Goal: Task Accomplishment & Management: Complete application form

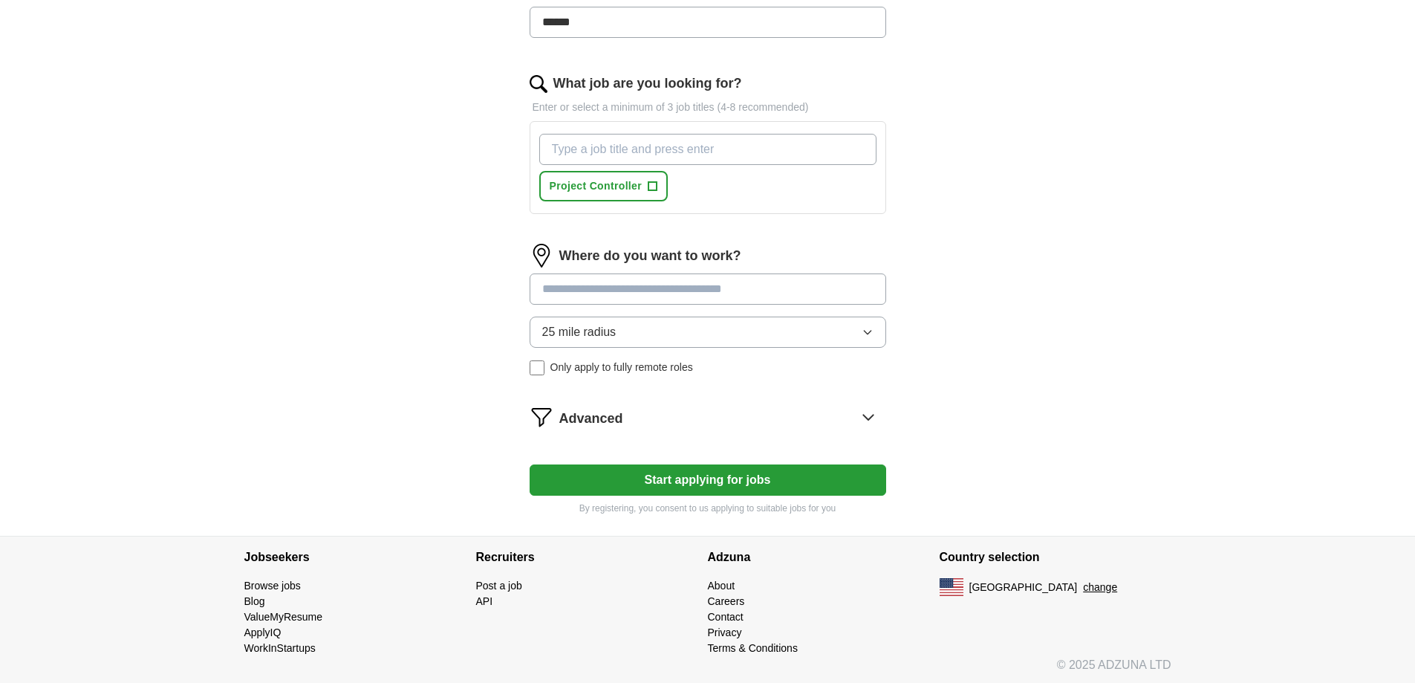
scroll to position [487, 0]
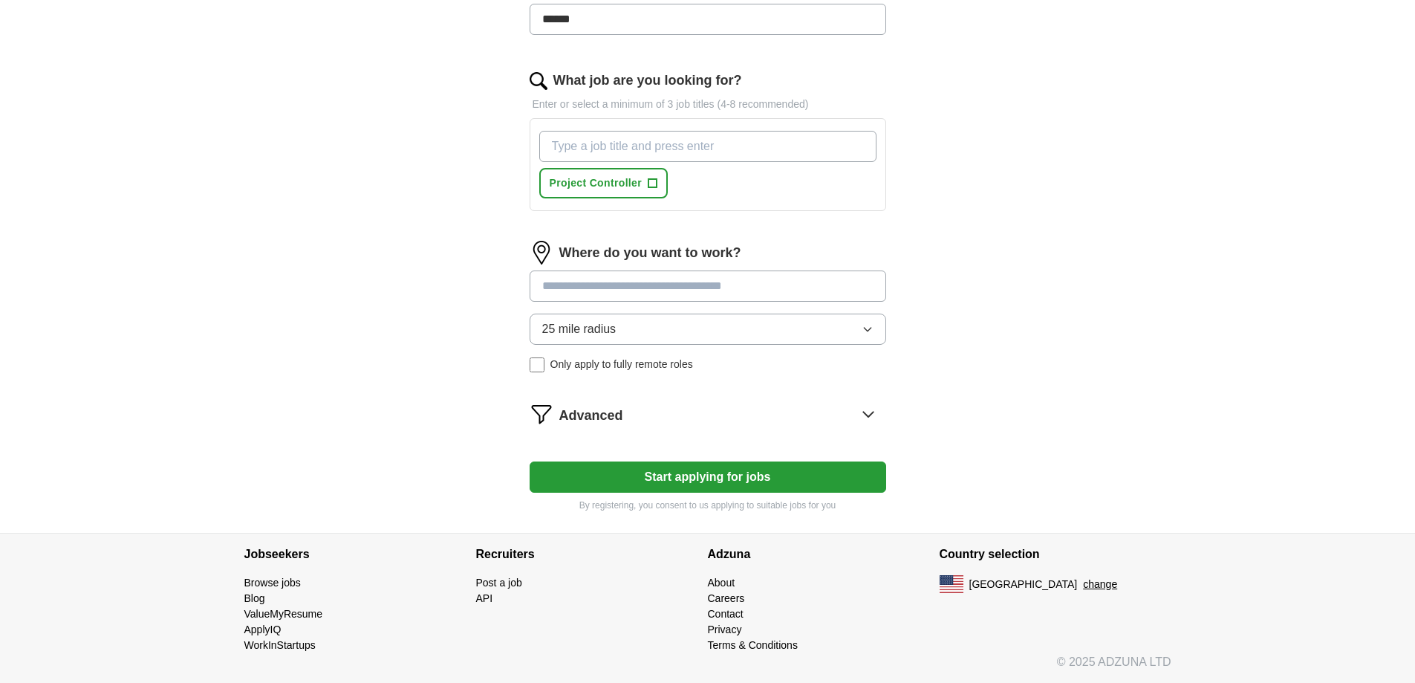
click at [759, 324] on button "25 mile radius" at bounding box center [708, 328] width 357 height 31
click at [1176, 331] on div "ApplyIQ Let ApplyIQ do the hard work of searching and applying for jobs. Just t…" at bounding box center [707, 45] width 951 height 975
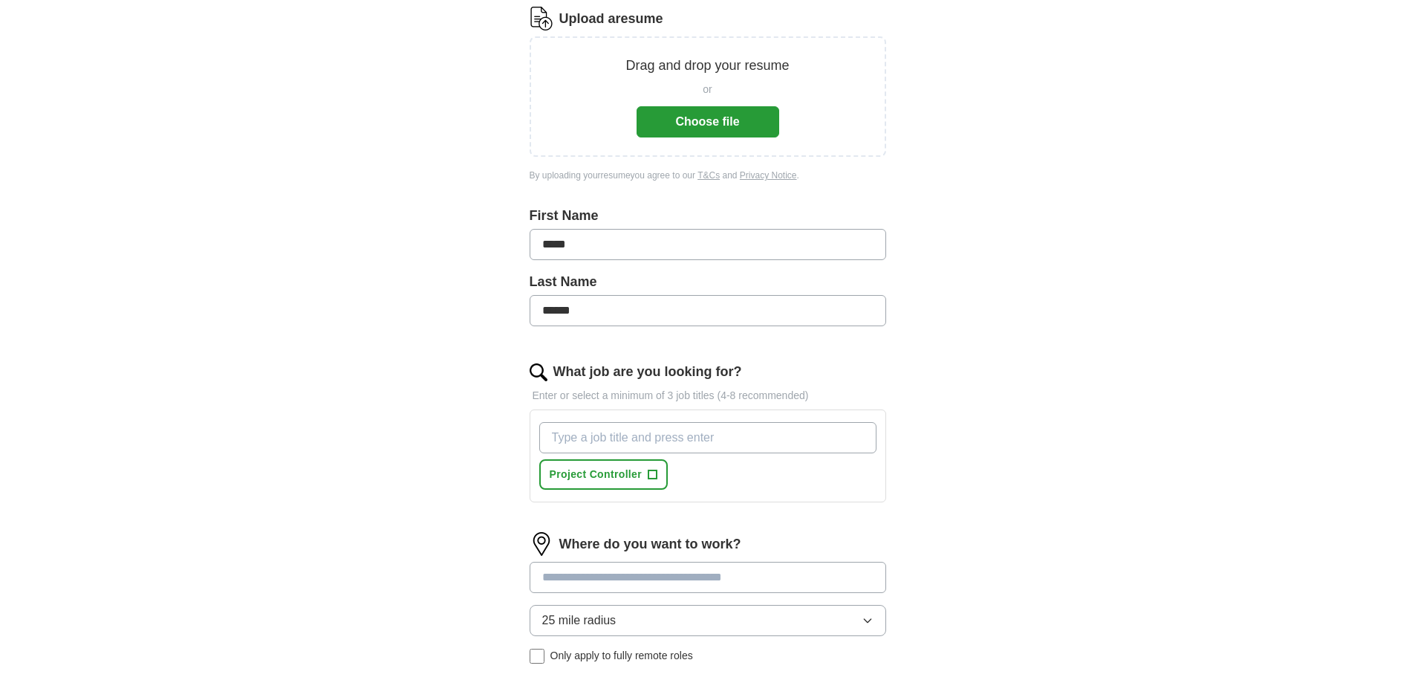
scroll to position [223, 0]
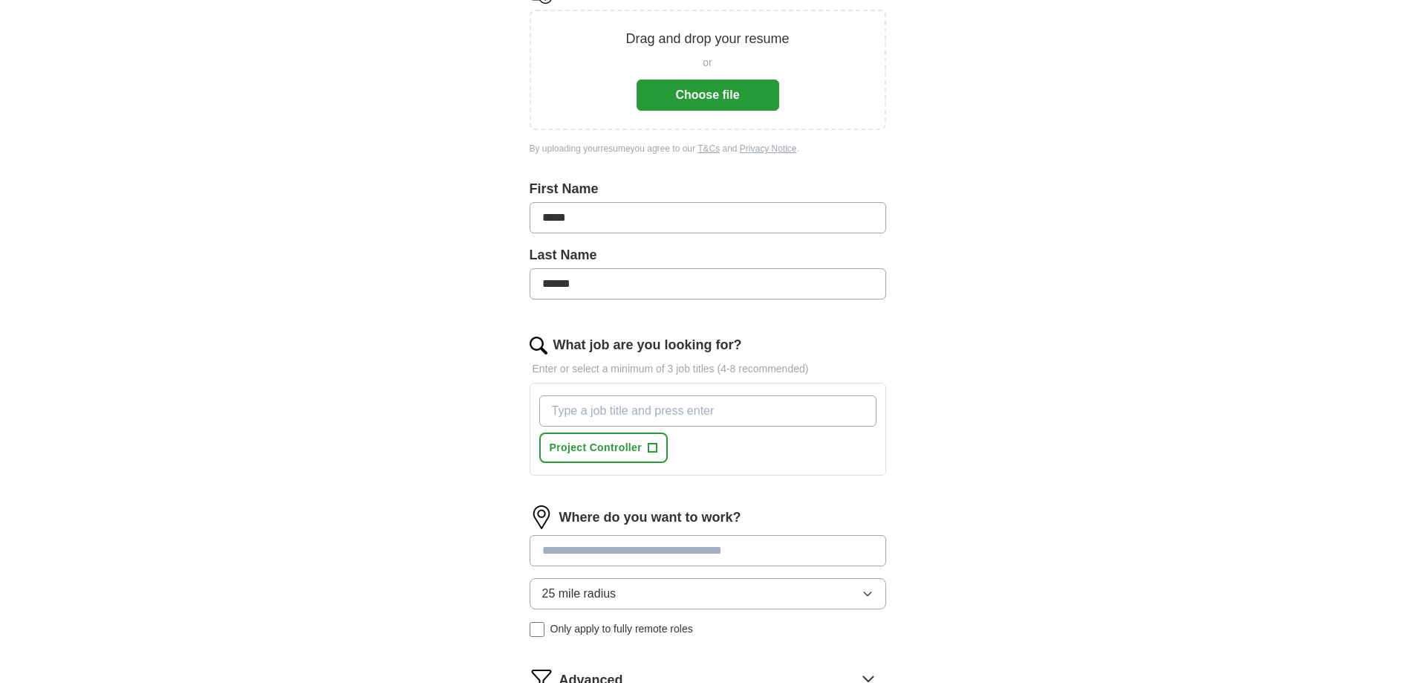
click at [693, 414] on input "What job are you looking for?" at bounding box center [707, 410] width 337 height 31
type input "Cost Controls"
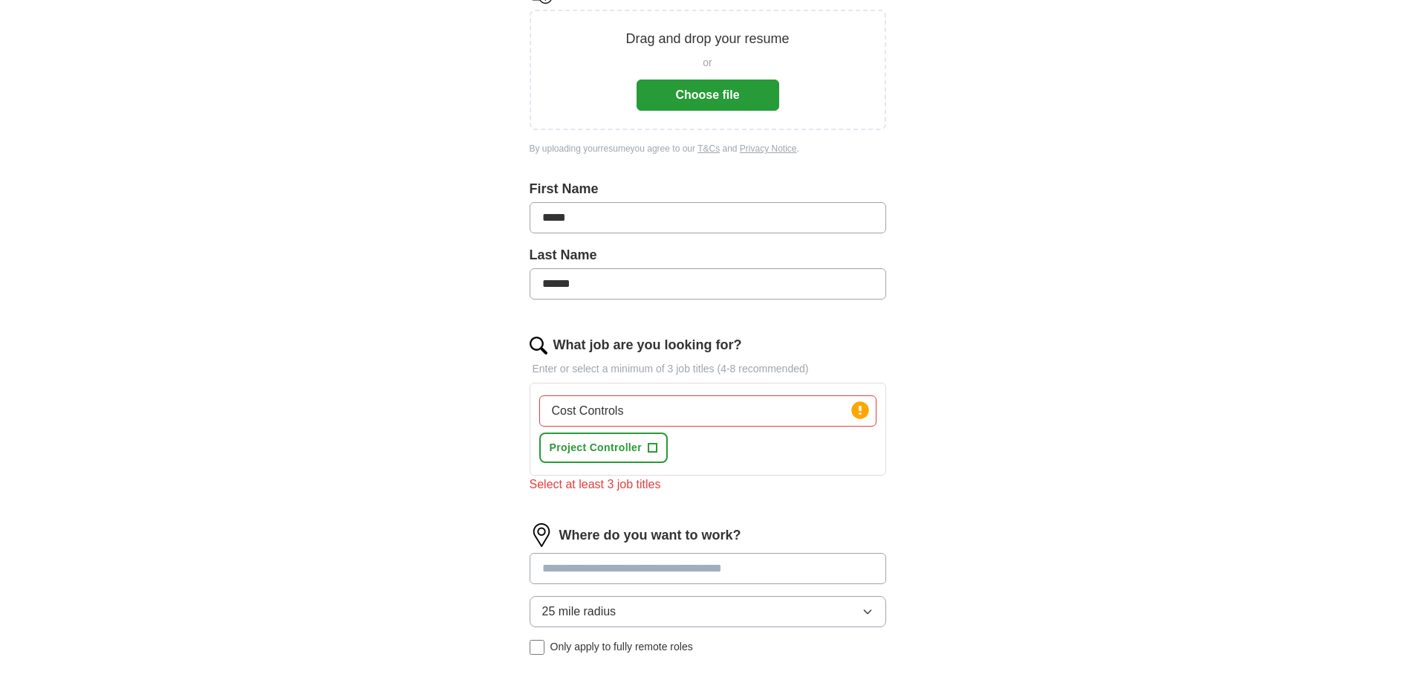
click at [759, 448] on div "Cost Controls Press return to add title Project Controller +" at bounding box center [707, 428] width 343 height 79
click at [706, 408] on input "Cost Controls" at bounding box center [707, 410] width 337 height 31
type input "C"
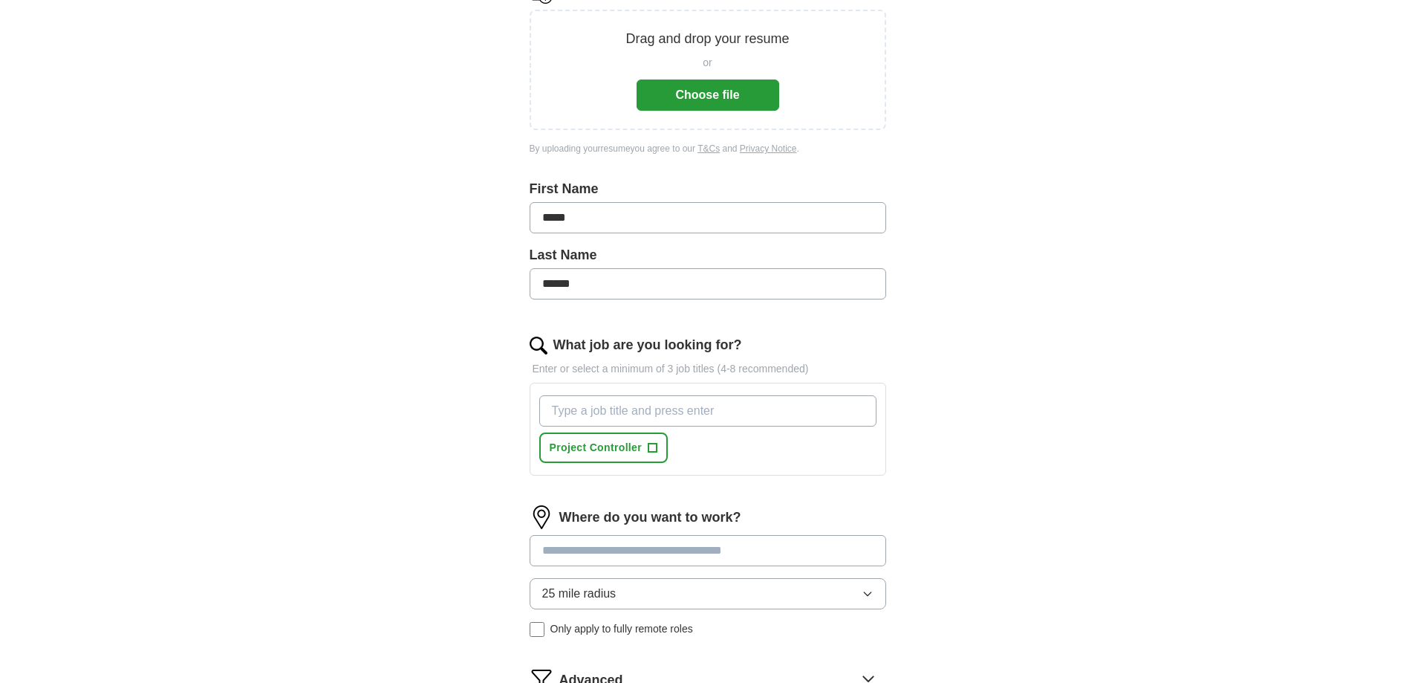
click at [734, 412] on input "What job are you looking for?" at bounding box center [707, 410] width 337 height 31
type input "Project Controls"
click at [711, 448] on span "Project Controller" at bounding box center [723, 448] width 93 height 16
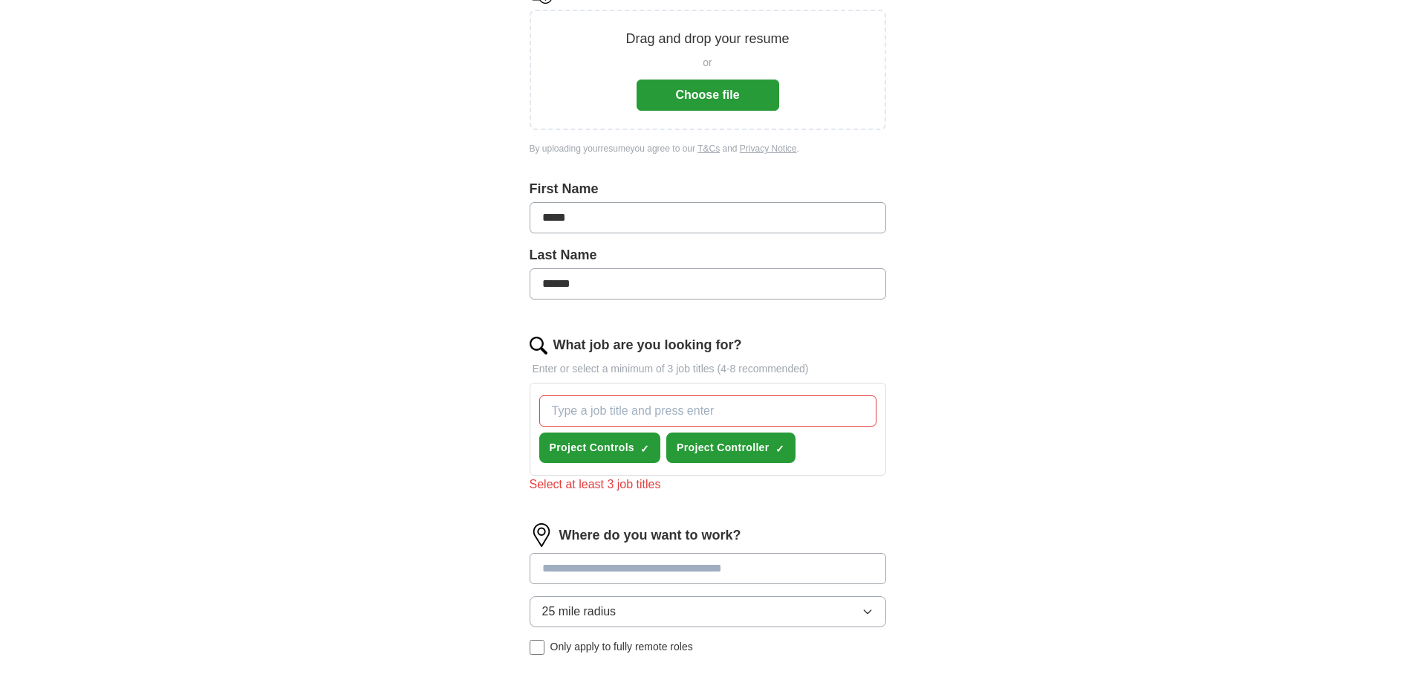
click at [861, 455] on div "Project Controls ✓ × Project Controller ✓ ×" at bounding box center [707, 428] width 343 height 79
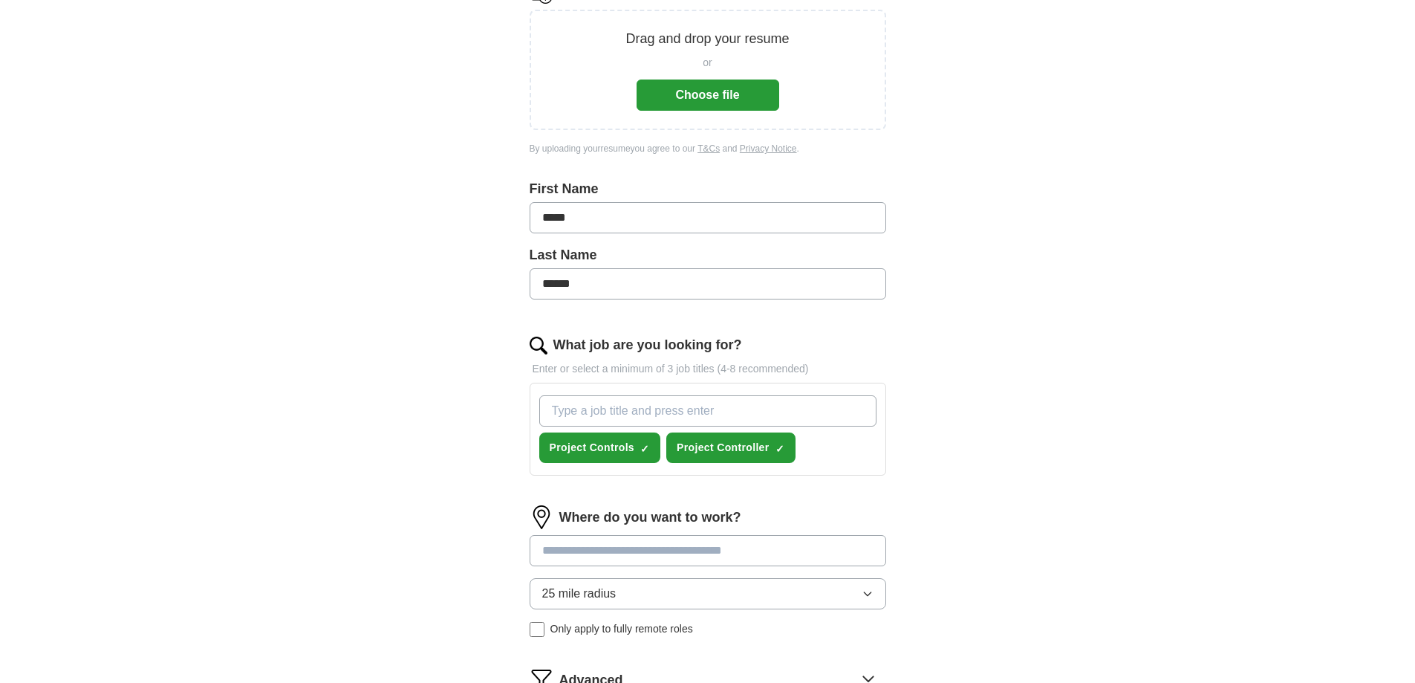
click at [692, 413] on input "What job are you looking for?" at bounding box center [707, 410] width 337 height 31
type input "Cost Controls"
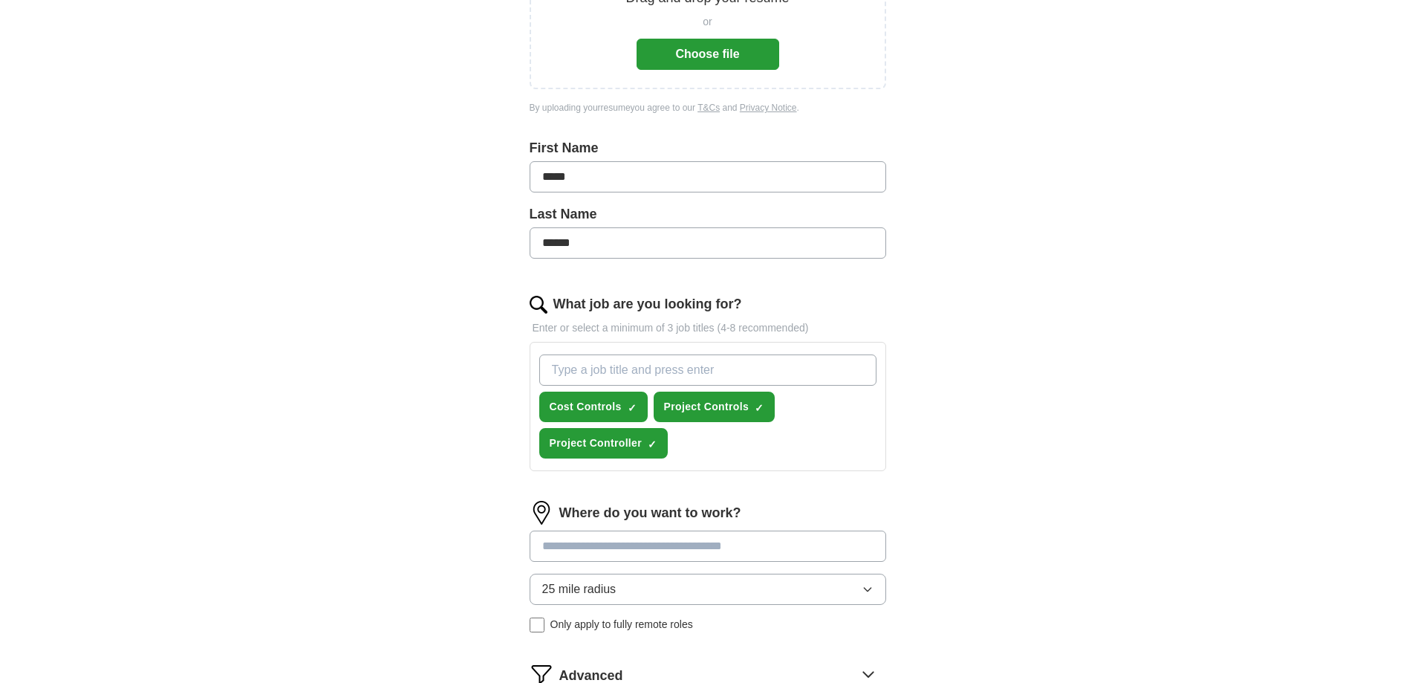
scroll to position [297, 0]
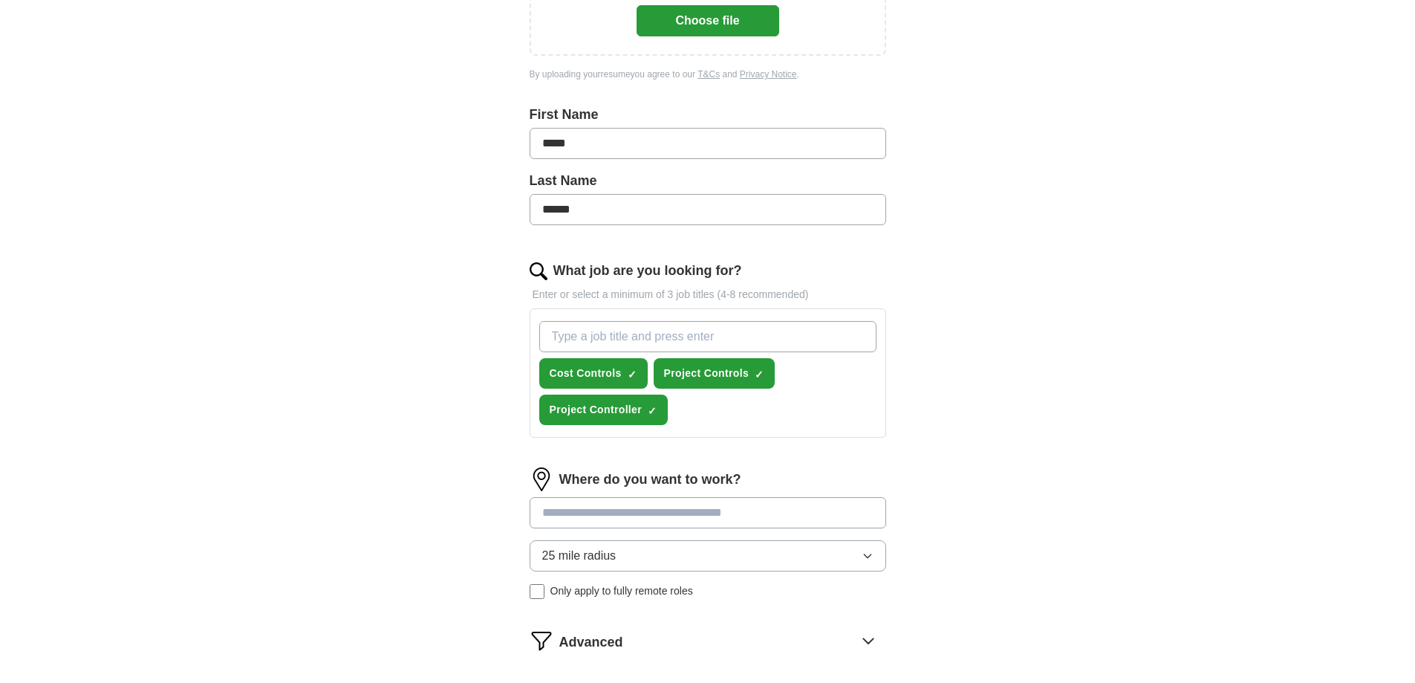
click at [625, 507] on input at bounding box center [708, 512] width 357 height 31
type input "*"
type input "*****"
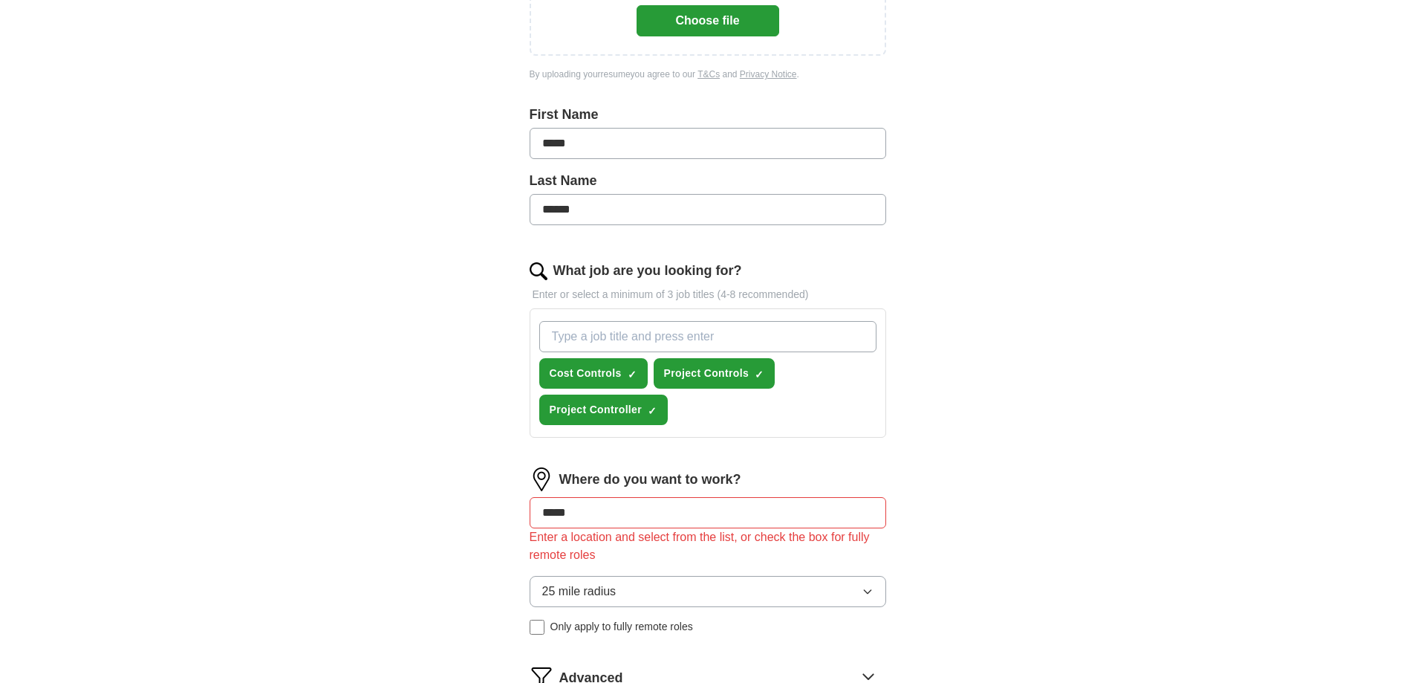
click at [643, 547] on div "Where do you want to work? ***** Enter a location and select from the list, or …" at bounding box center [708, 556] width 357 height 179
click at [647, 516] on input "*****" at bounding box center [708, 512] width 357 height 31
drag, startPoint x: 645, startPoint y: 510, endPoint x: 443, endPoint y: 516, distance: 202.2
click at [443, 516] on div "ApplyIQ Let ApplyIQ do the hard work of searching and applying for jobs. Just t…" at bounding box center [707, 271] width 951 height 1047
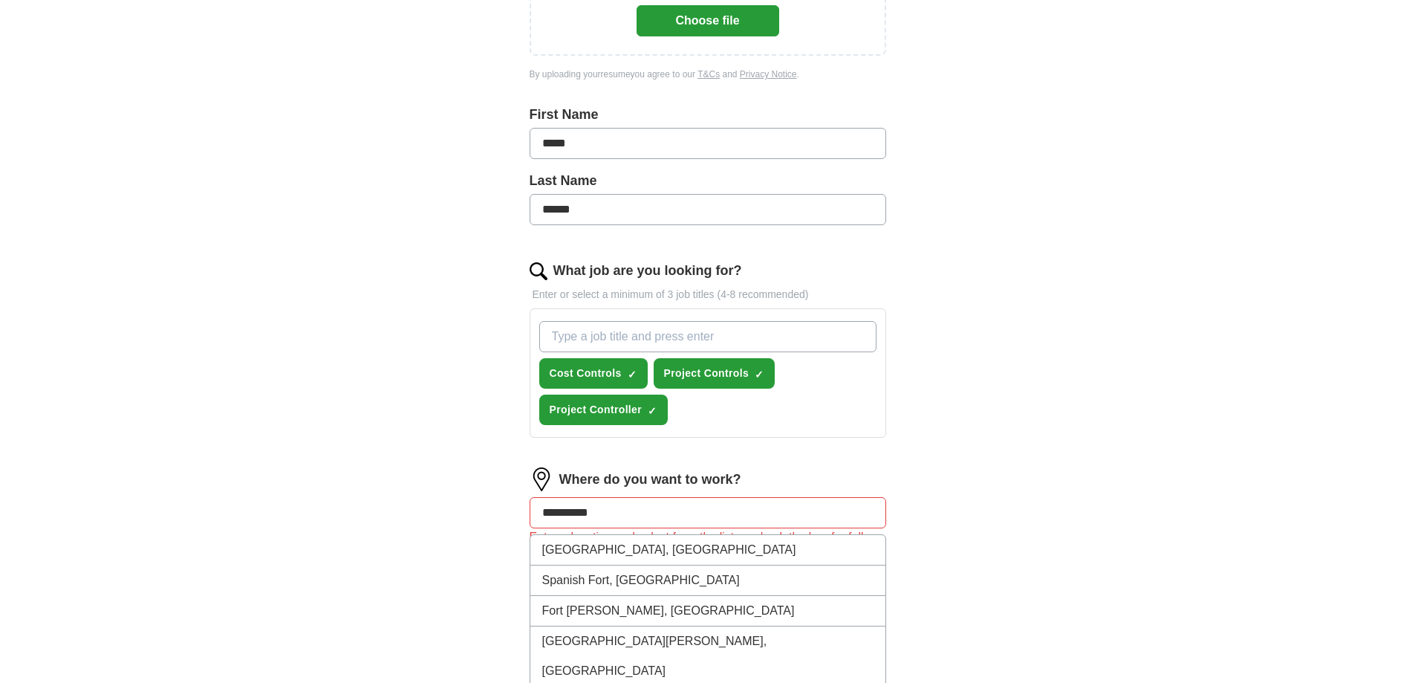
type input "*********"
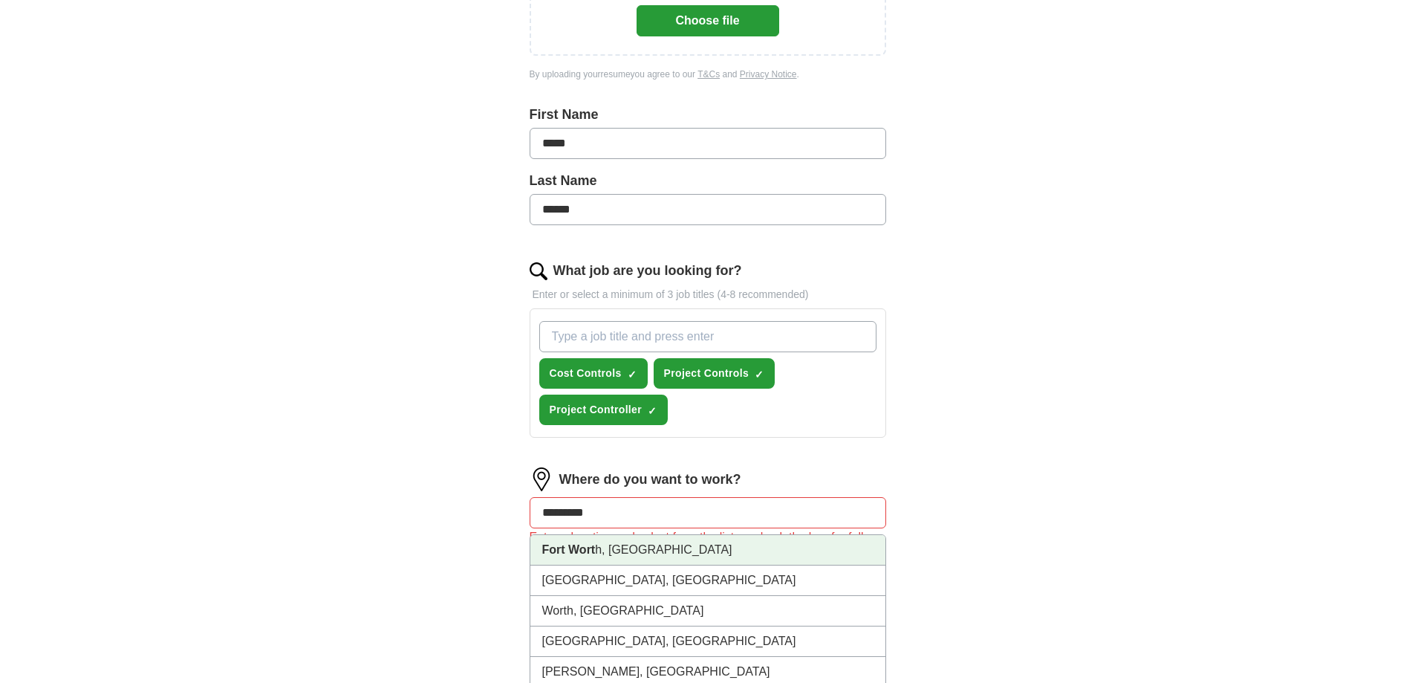
click at [641, 546] on li "[GEOGRAPHIC_DATA], [GEOGRAPHIC_DATA]" at bounding box center [707, 550] width 355 height 30
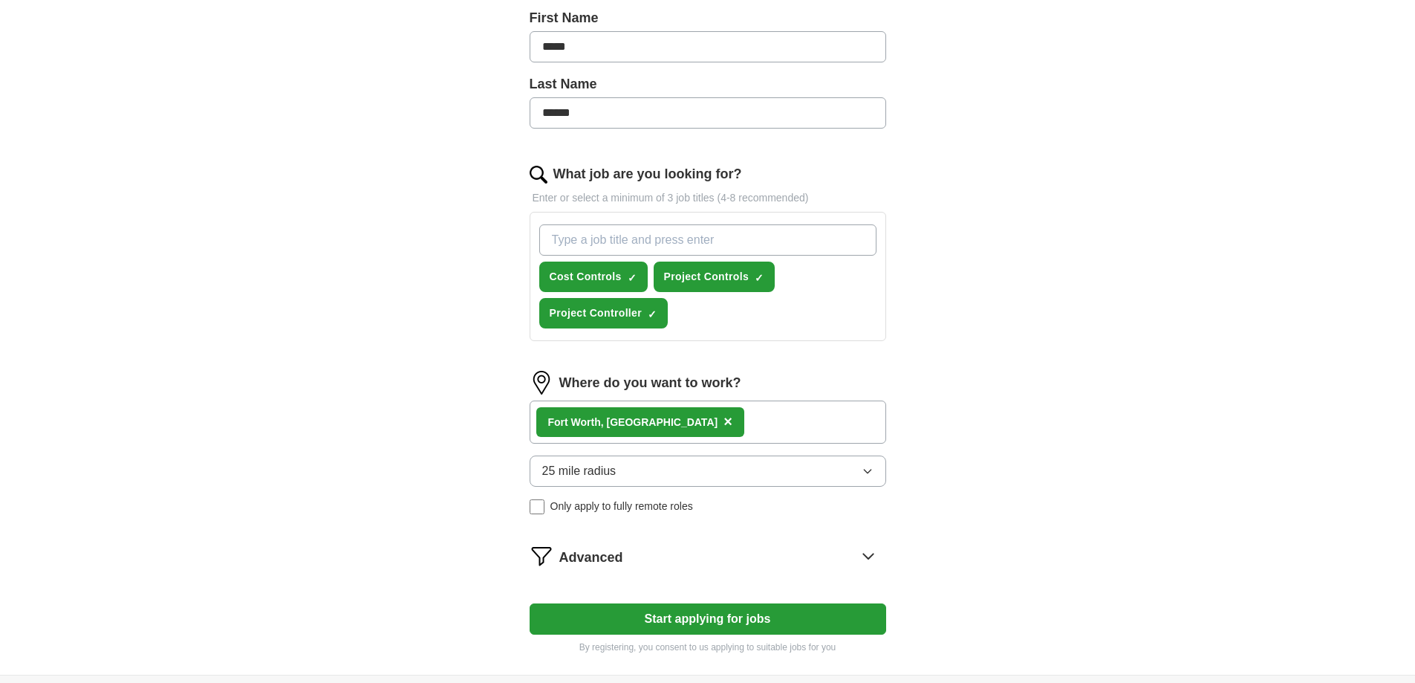
scroll to position [446, 0]
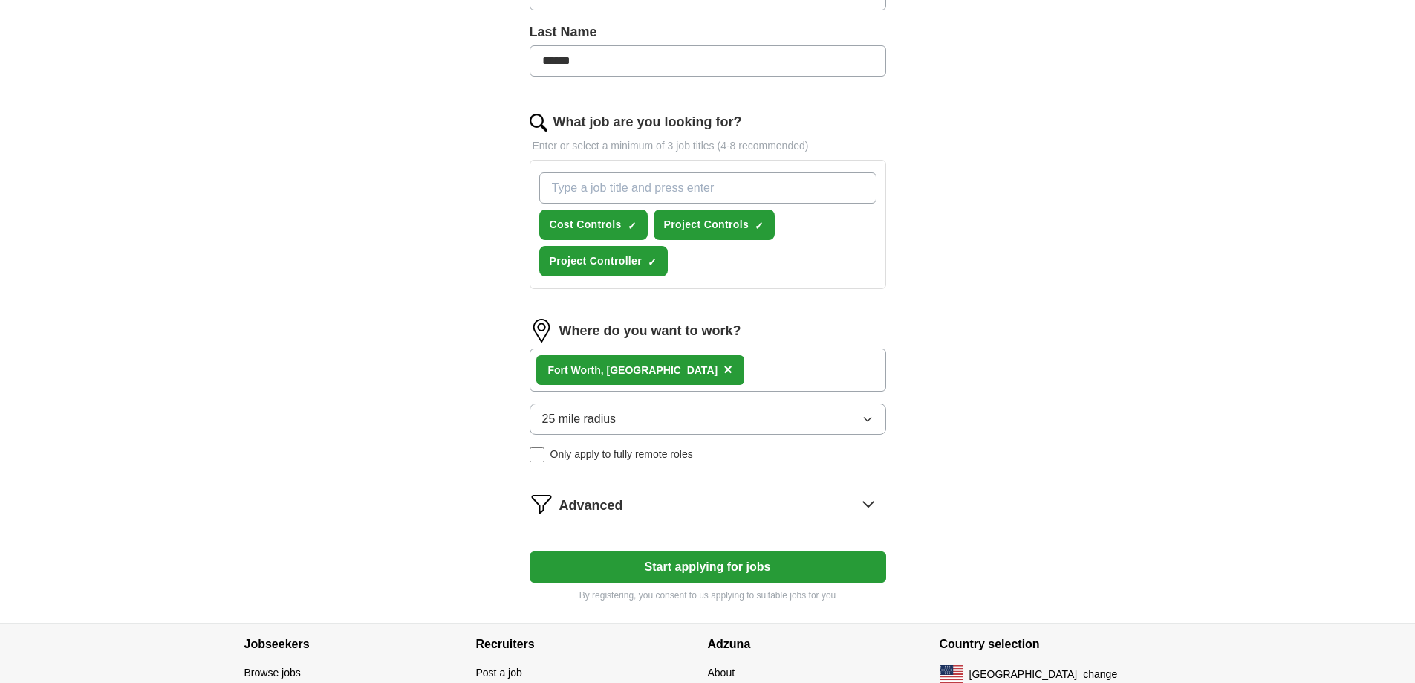
click at [675, 412] on button "25 mile radius" at bounding box center [708, 418] width 357 height 31
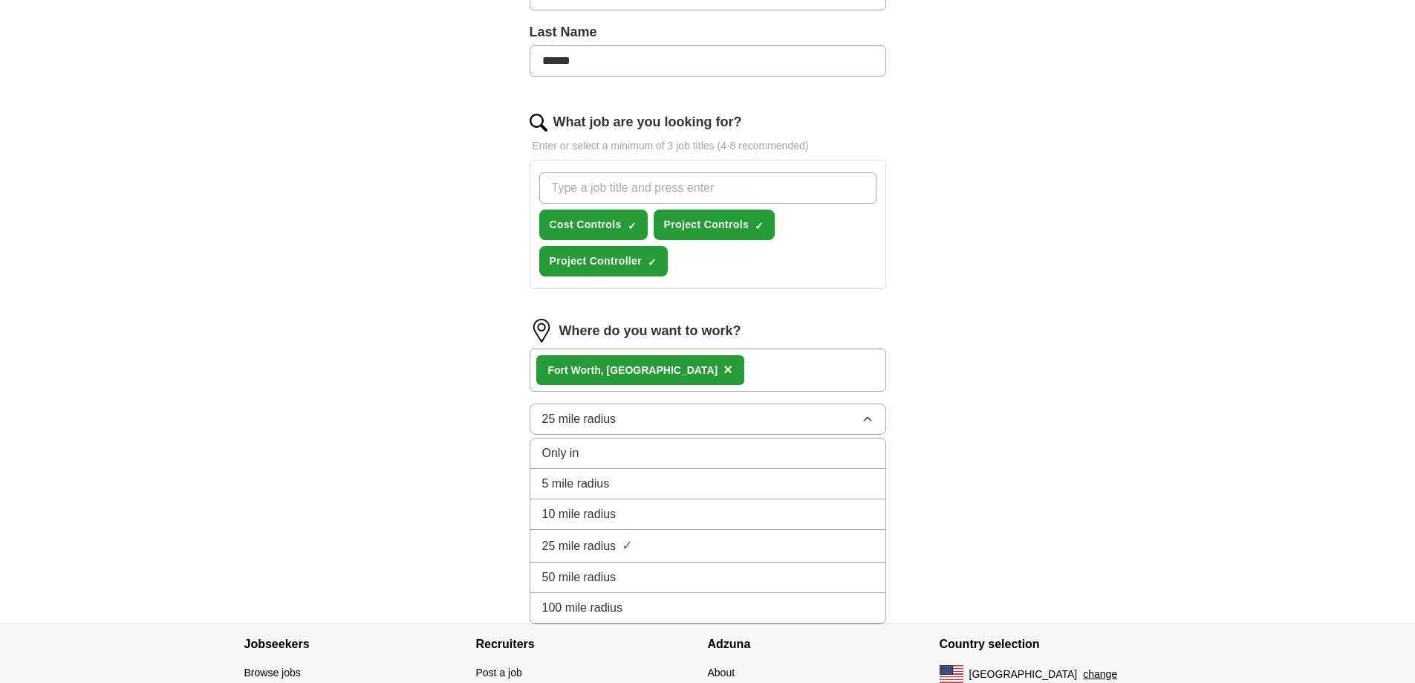
click at [677, 577] on div "50 mile radius" at bounding box center [707, 577] width 331 height 18
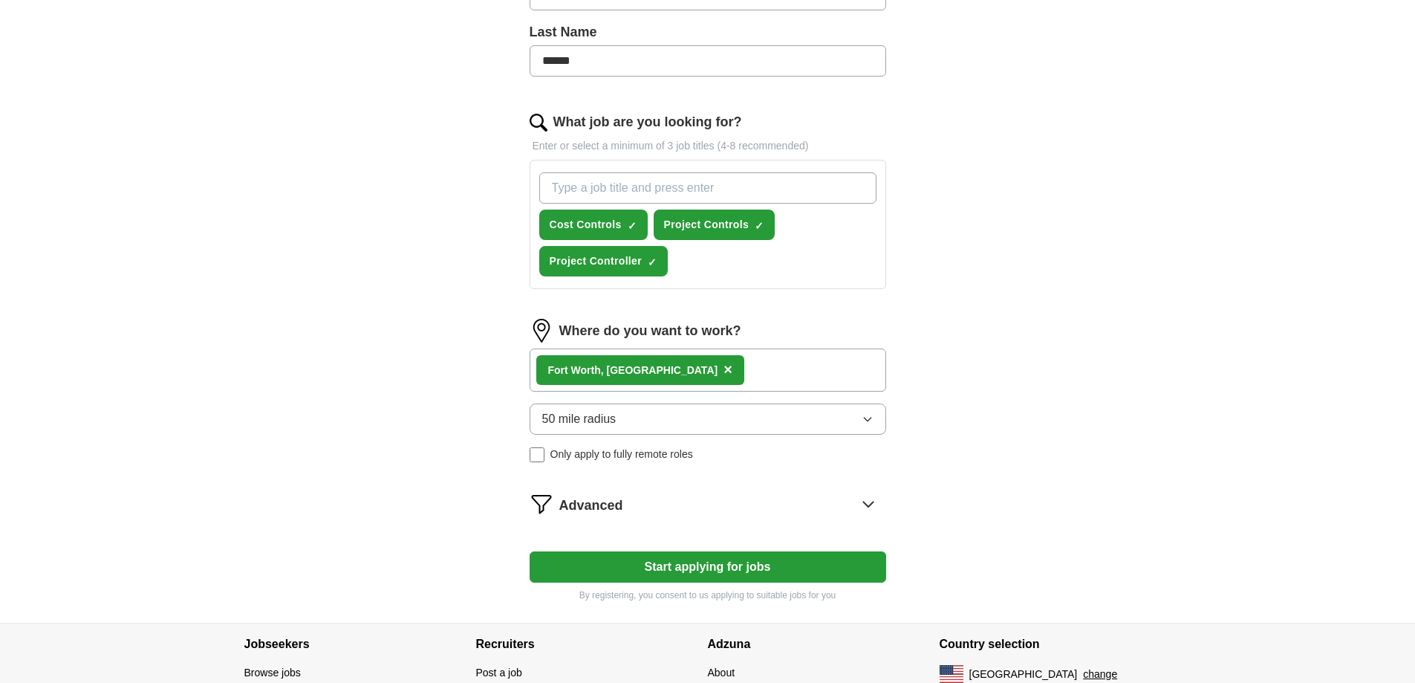
click at [709, 364] on div "[GEOGRAPHIC_DATA] h, [GEOGRAPHIC_DATA] ×" at bounding box center [708, 369] width 357 height 43
click at [656, 423] on button "50 mile radius" at bounding box center [708, 418] width 357 height 31
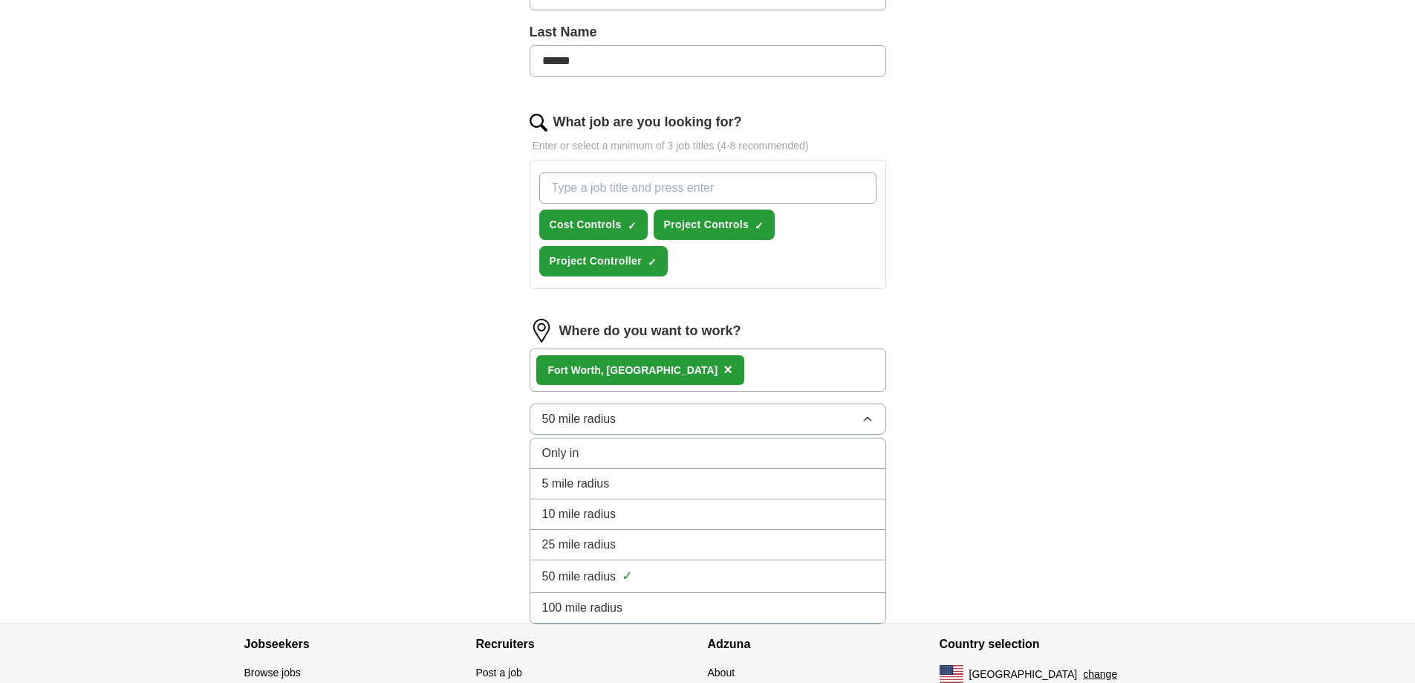
click at [660, 417] on button "50 mile radius" at bounding box center [708, 418] width 357 height 31
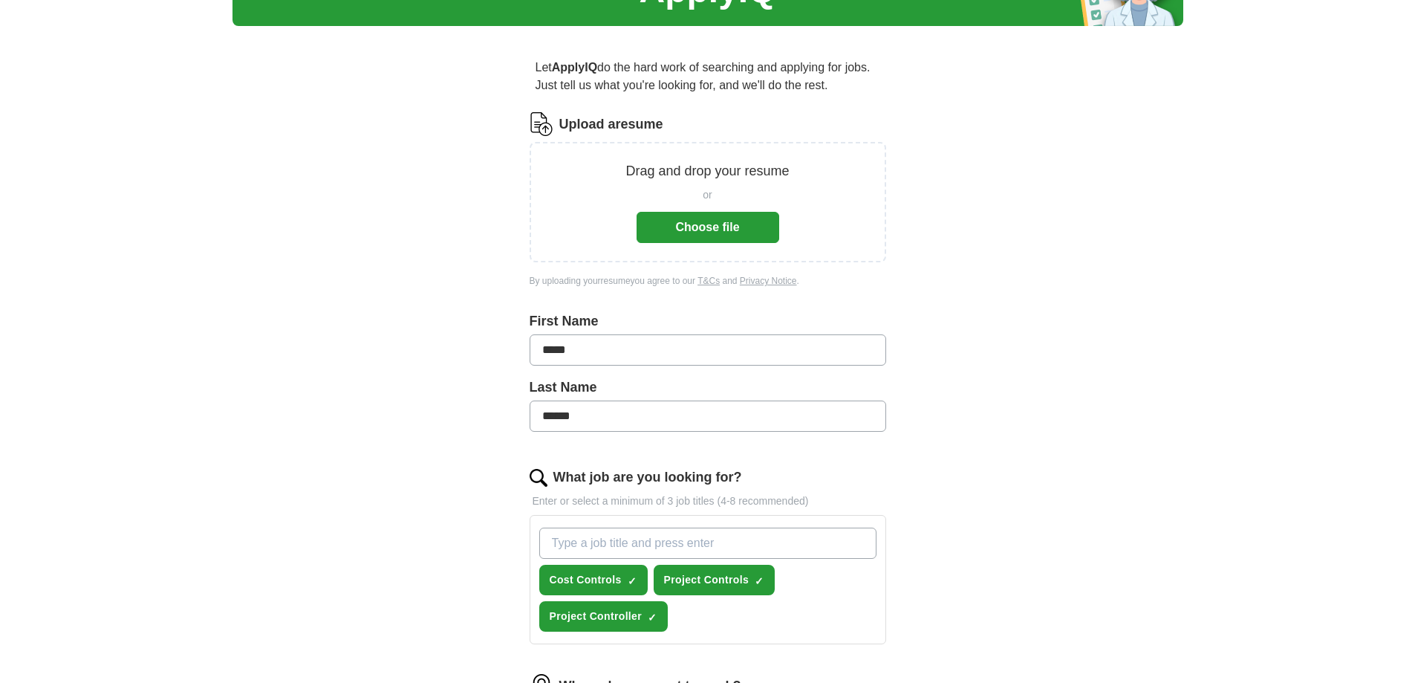
scroll to position [0, 0]
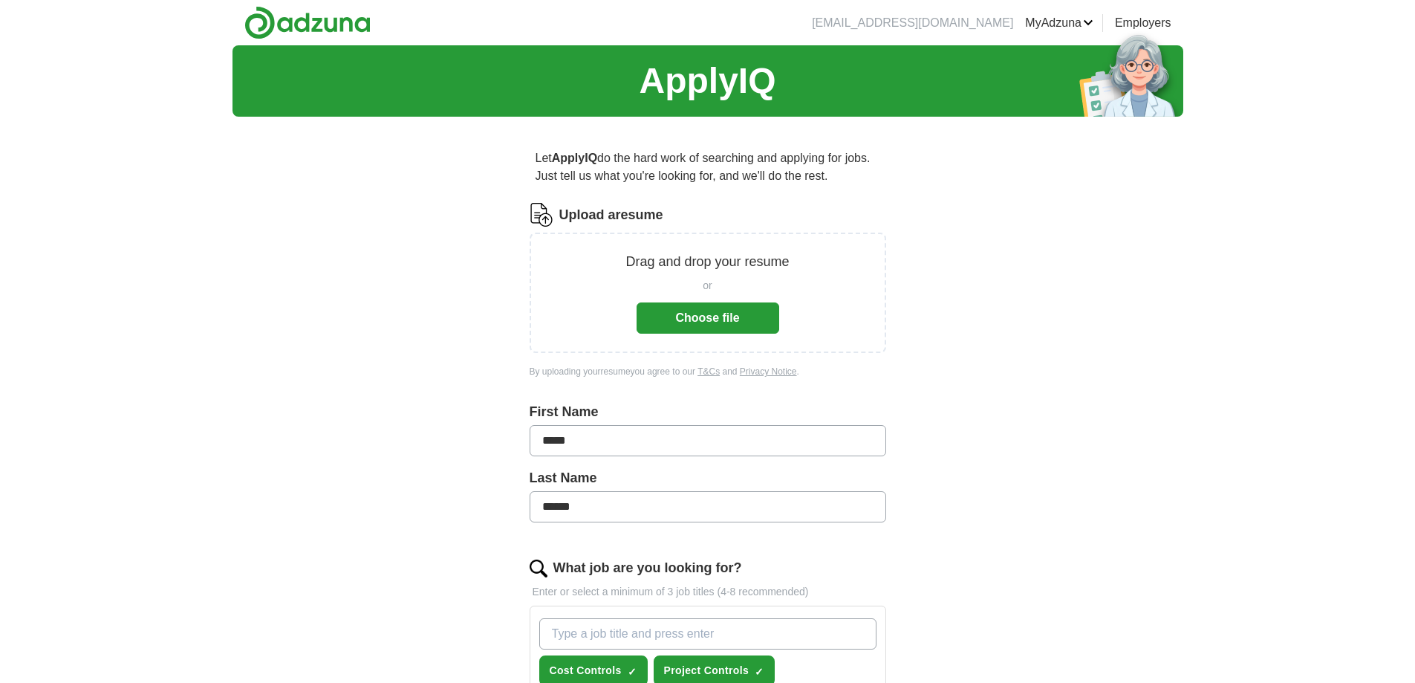
click at [719, 242] on div "Drag and drop your resume or Choose file" at bounding box center [708, 292] width 357 height 120
click at [725, 285] on div "or" at bounding box center [708, 286] width 143 height 16
click at [715, 323] on button "Choose file" at bounding box center [708, 317] width 143 height 31
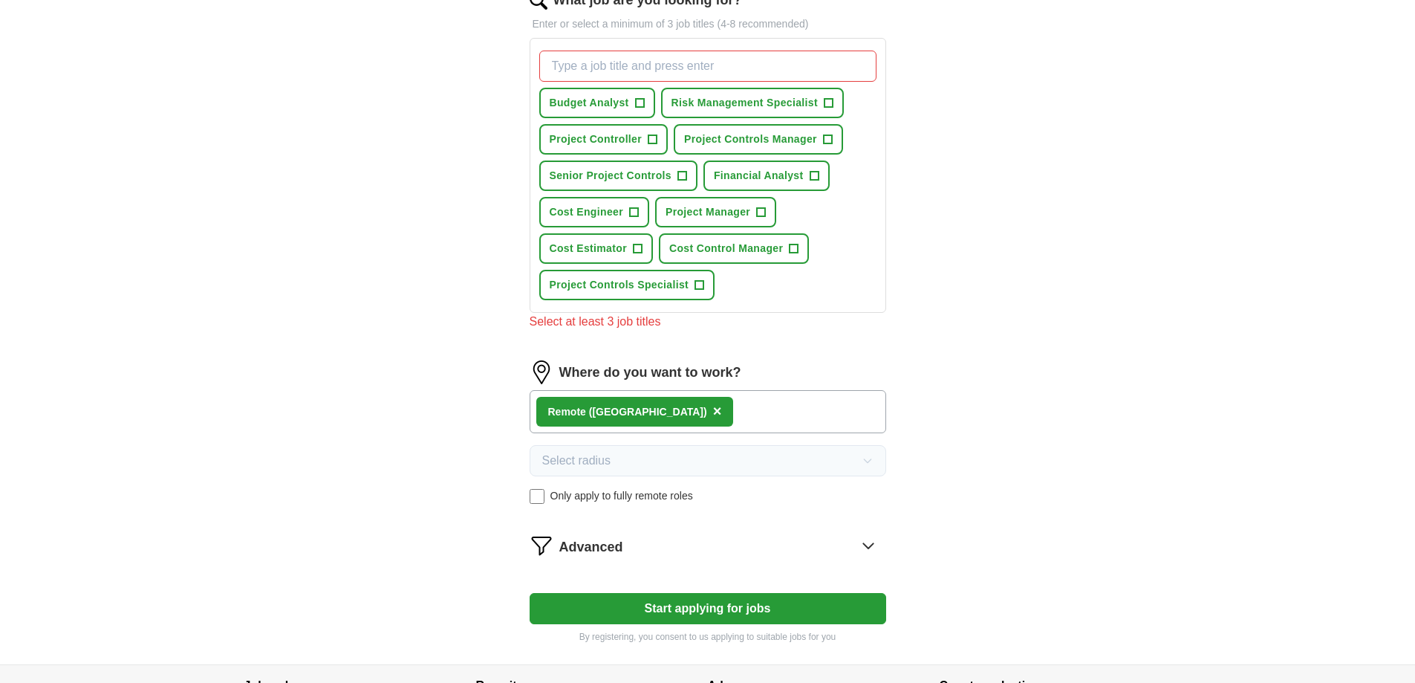
scroll to position [594, 0]
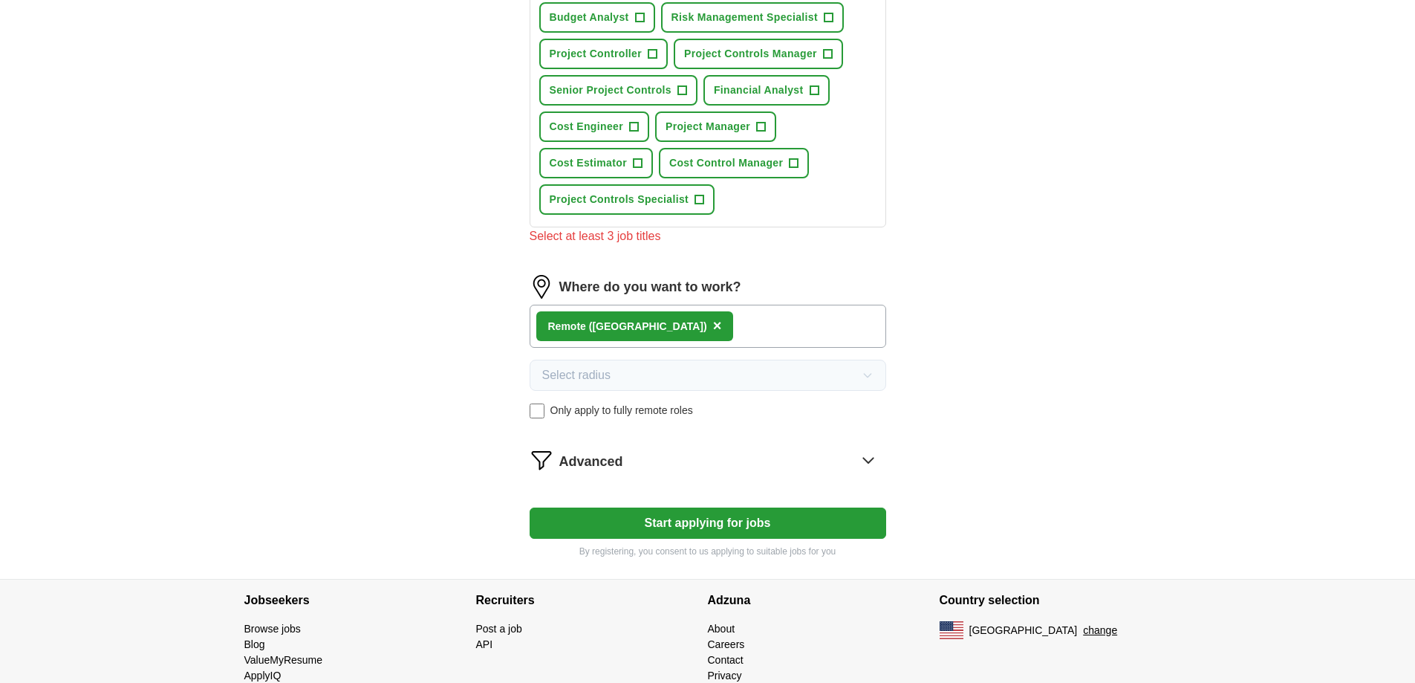
click at [709, 527] on button "Start applying for jobs" at bounding box center [708, 522] width 357 height 31
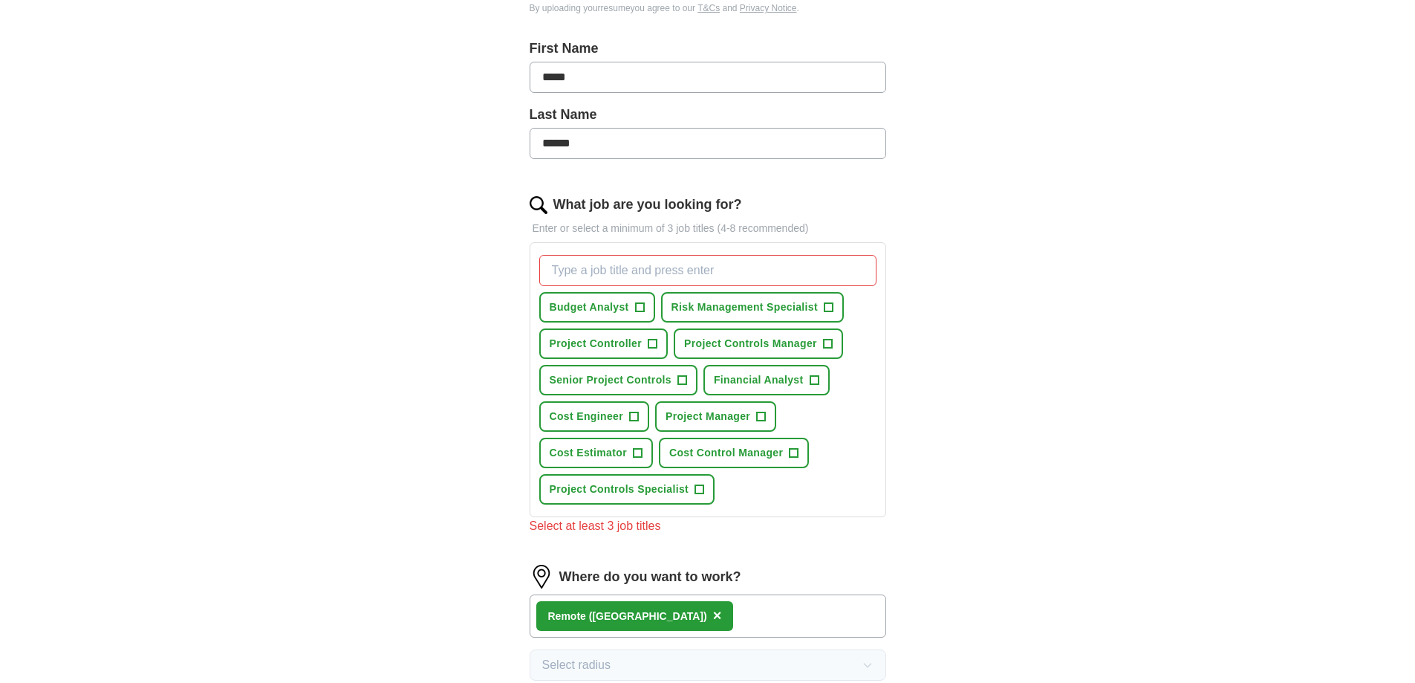
scroll to position [297, 0]
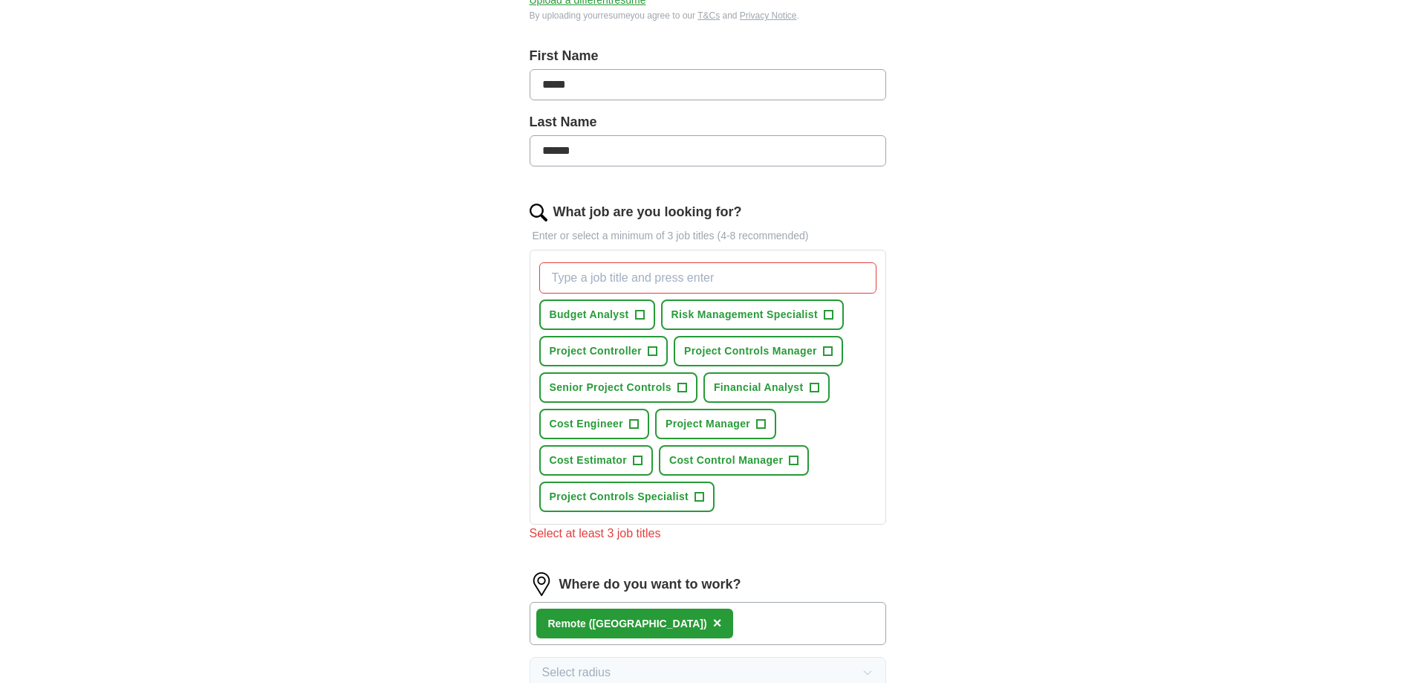
click at [771, 276] on input "What job are you looking for?" at bounding box center [707, 277] width 337 height 31
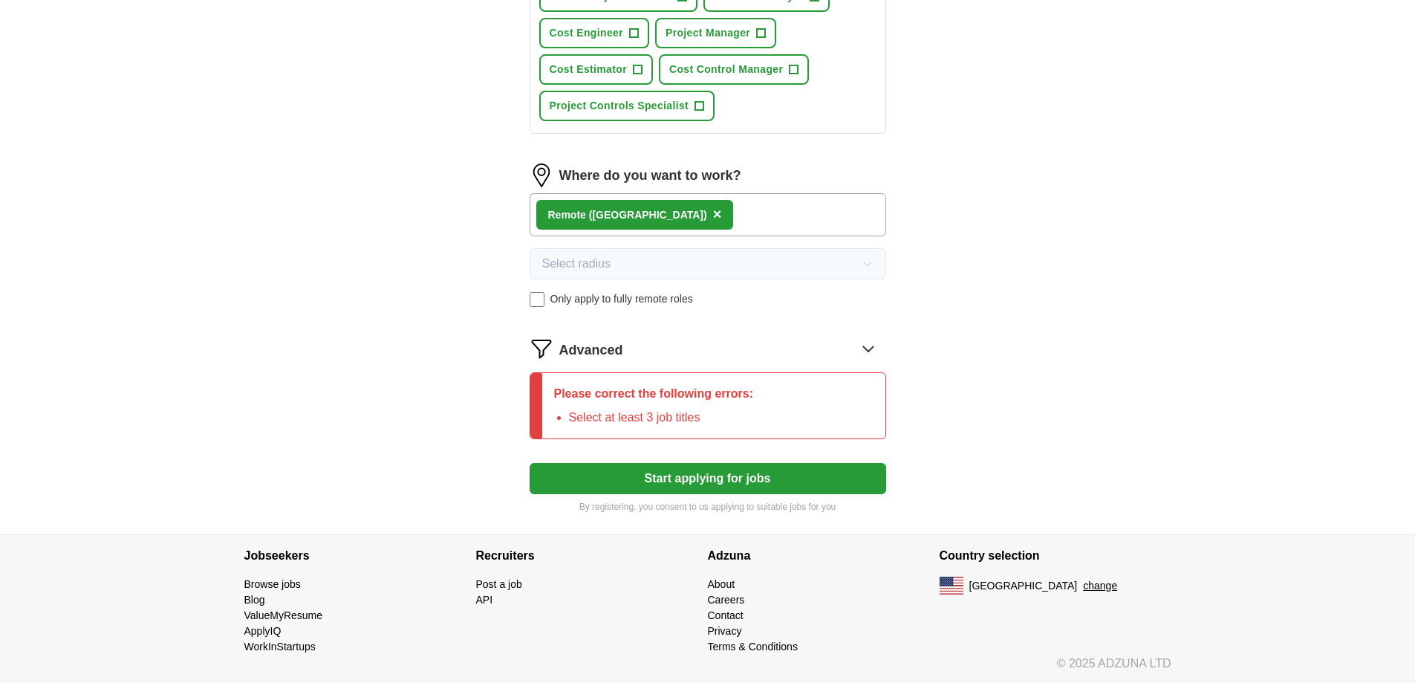
scroll to position [689, 0]
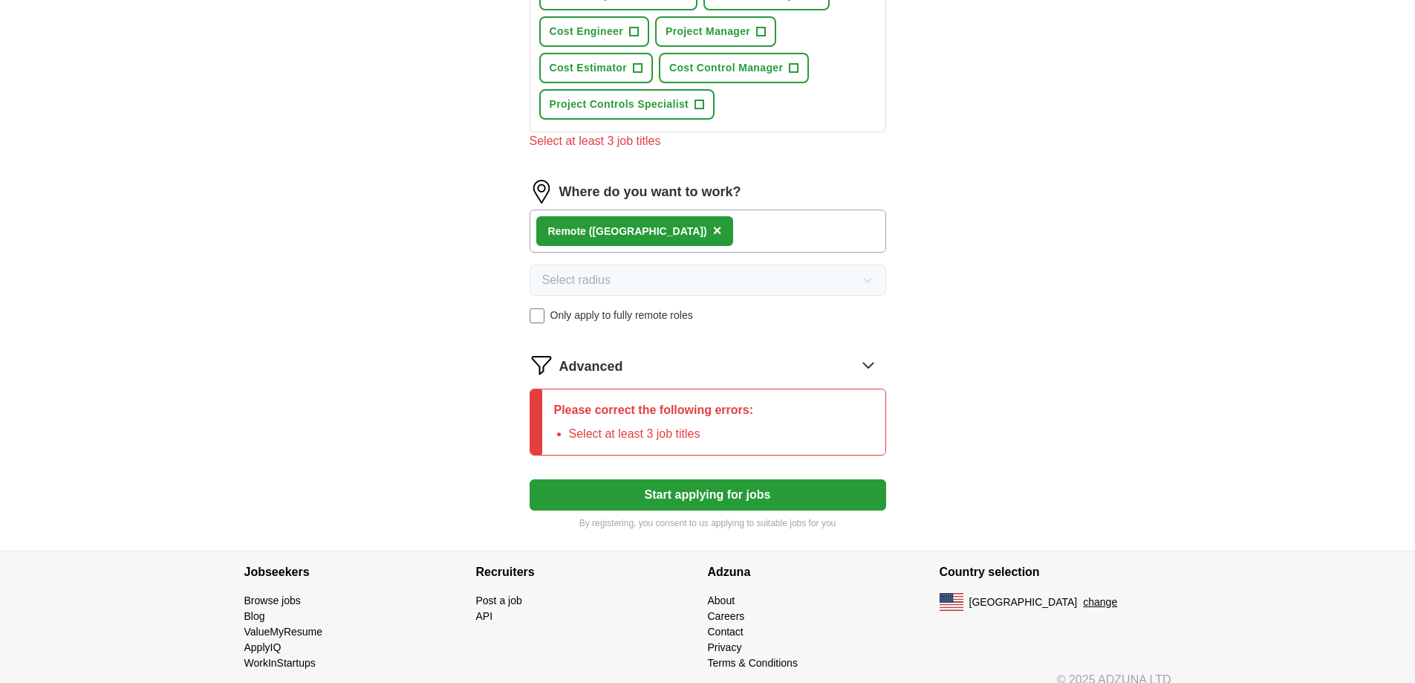
click at [747, 475] on form "Select a resume [PERSON_NAME] Resume 2025.pdf [DATE] 12:52 Upload a different r…" at bounding box center [708, 21] width 357 height 1016
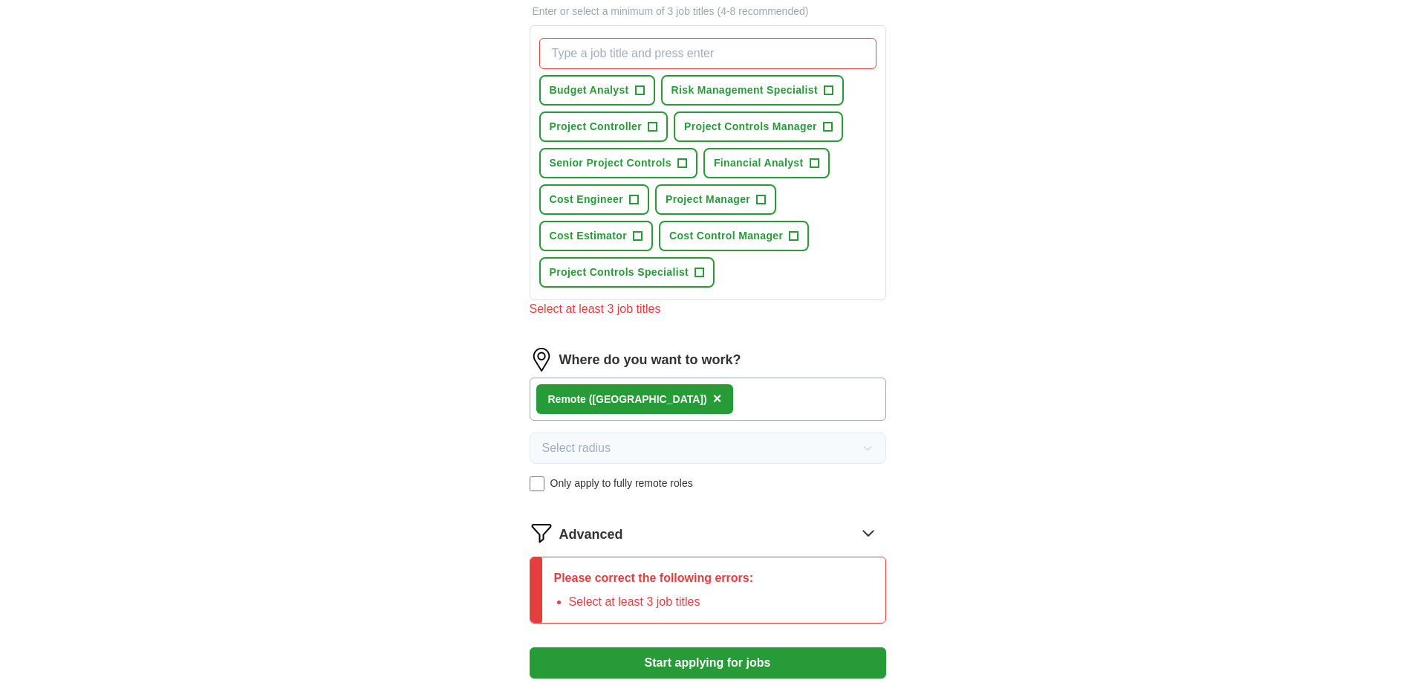
scroll to position [466, 0]
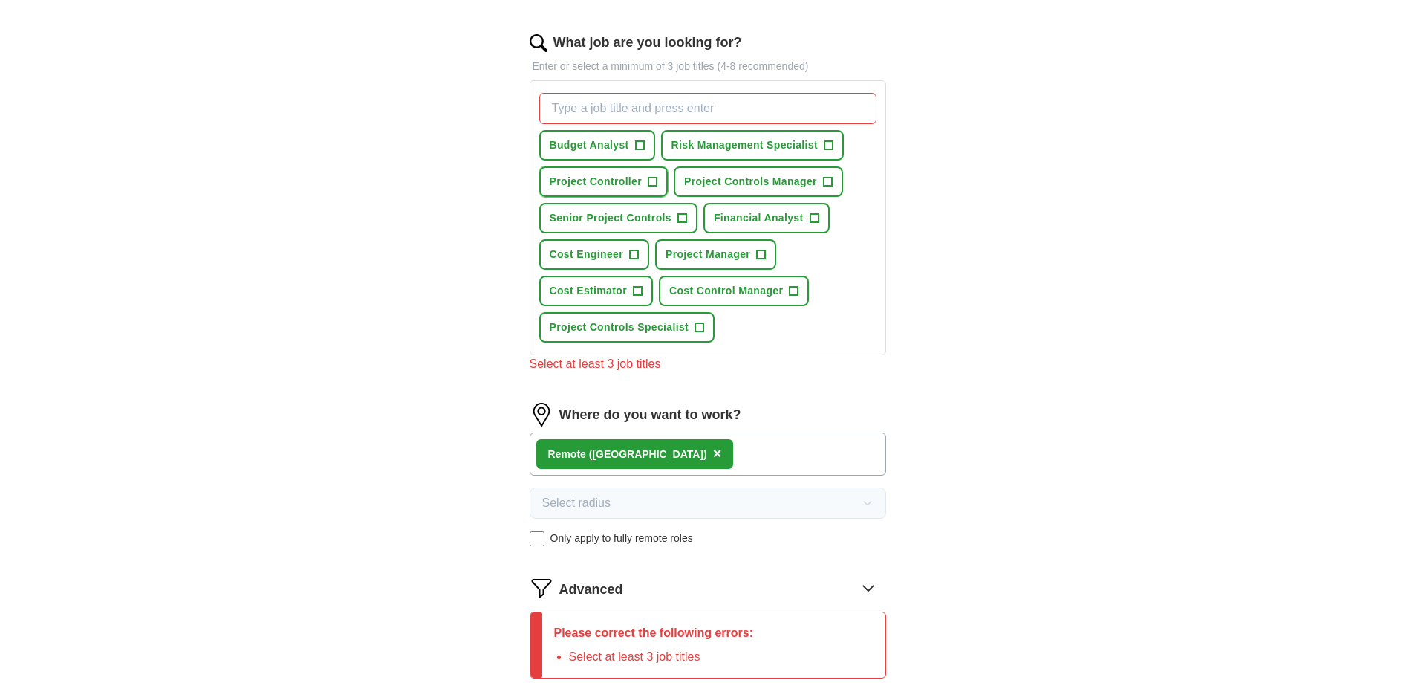
click at [653, 183] on span "+" at bounding box center [652, 182] width 9 height 12
click at [640, 245] on button "Cost Engineer +" at bounding box center [594, 254] width 110 height 30
click at [698, 328] on span "+" at bounding box center [699, 328] width 9 height 12
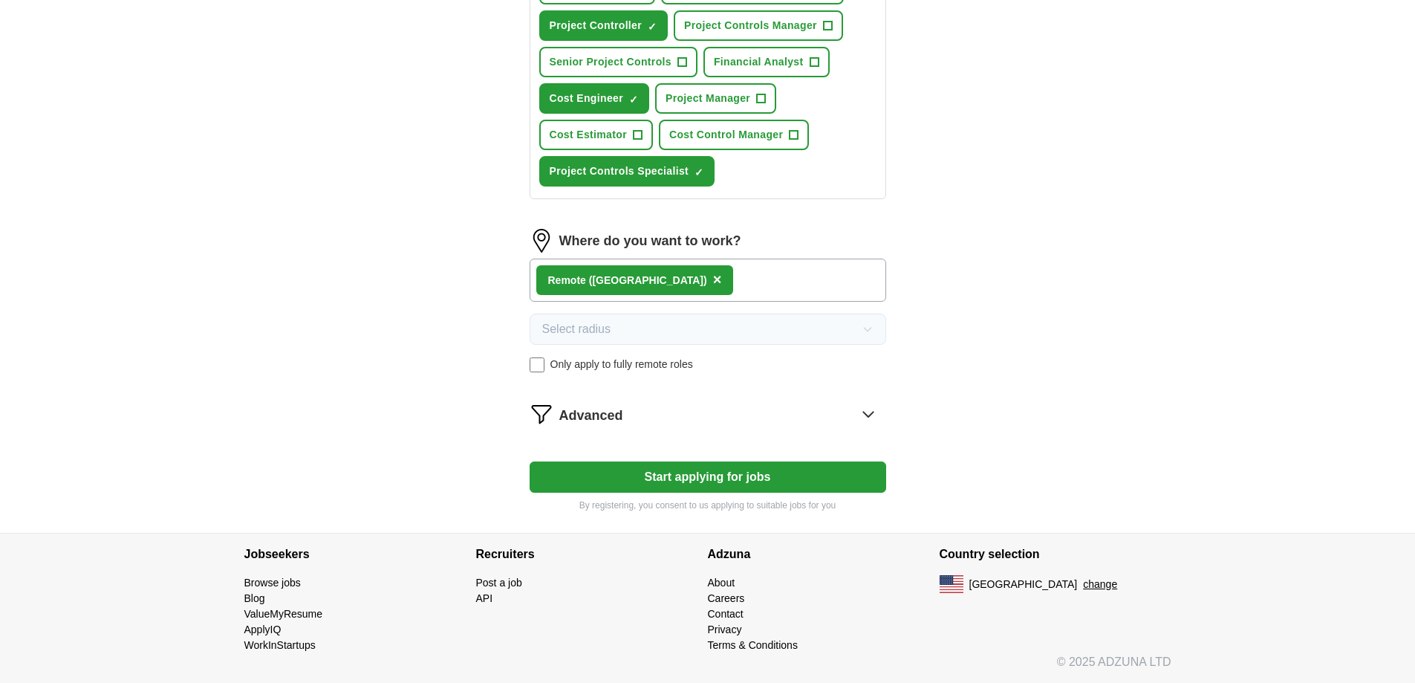
click at [732, 479] on button "Start applying for jobs" at bounding box center [708, 476] width 357 height 31
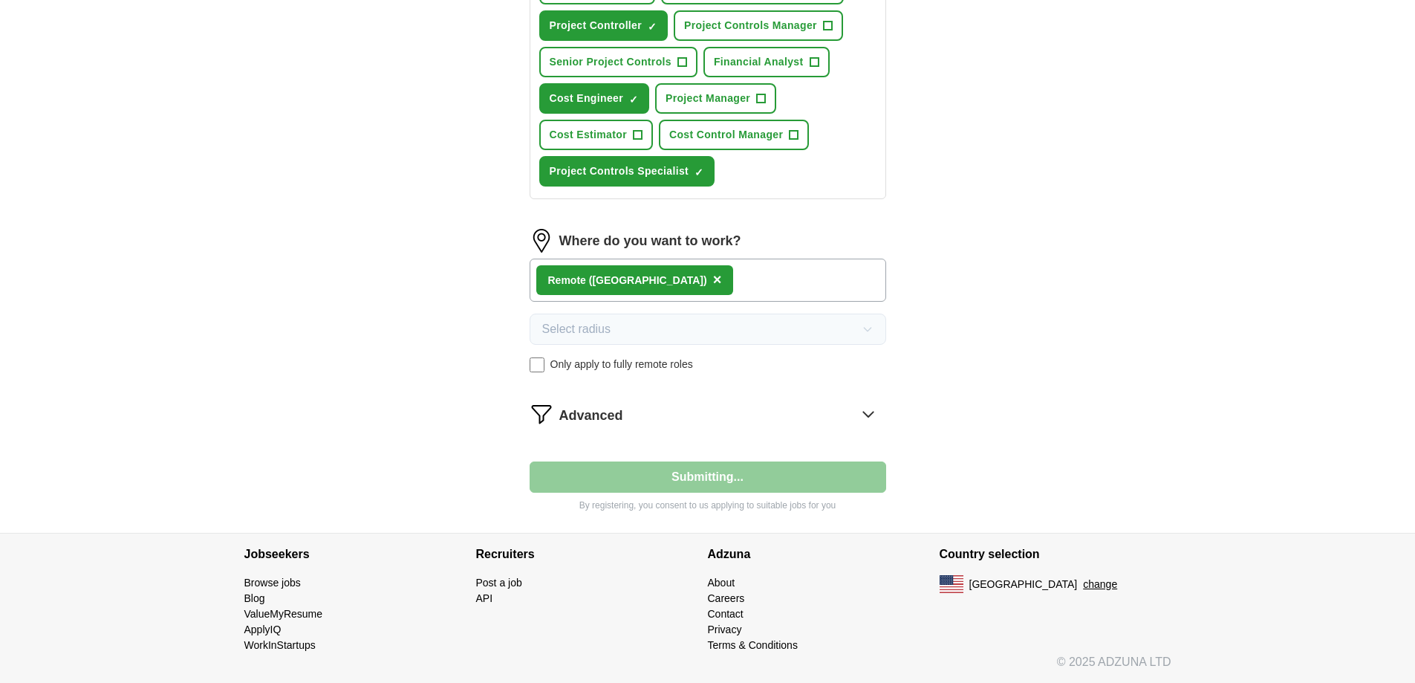
select select "**"
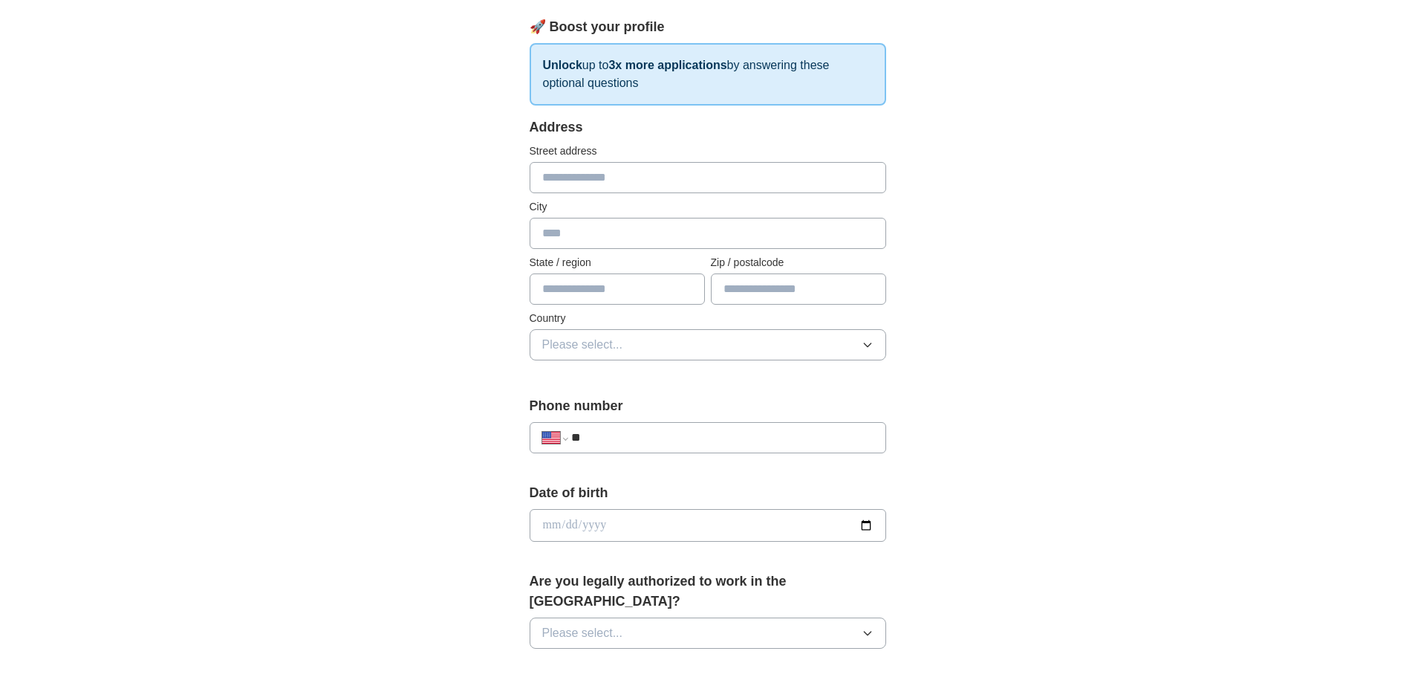
scroll to position [74, 0]
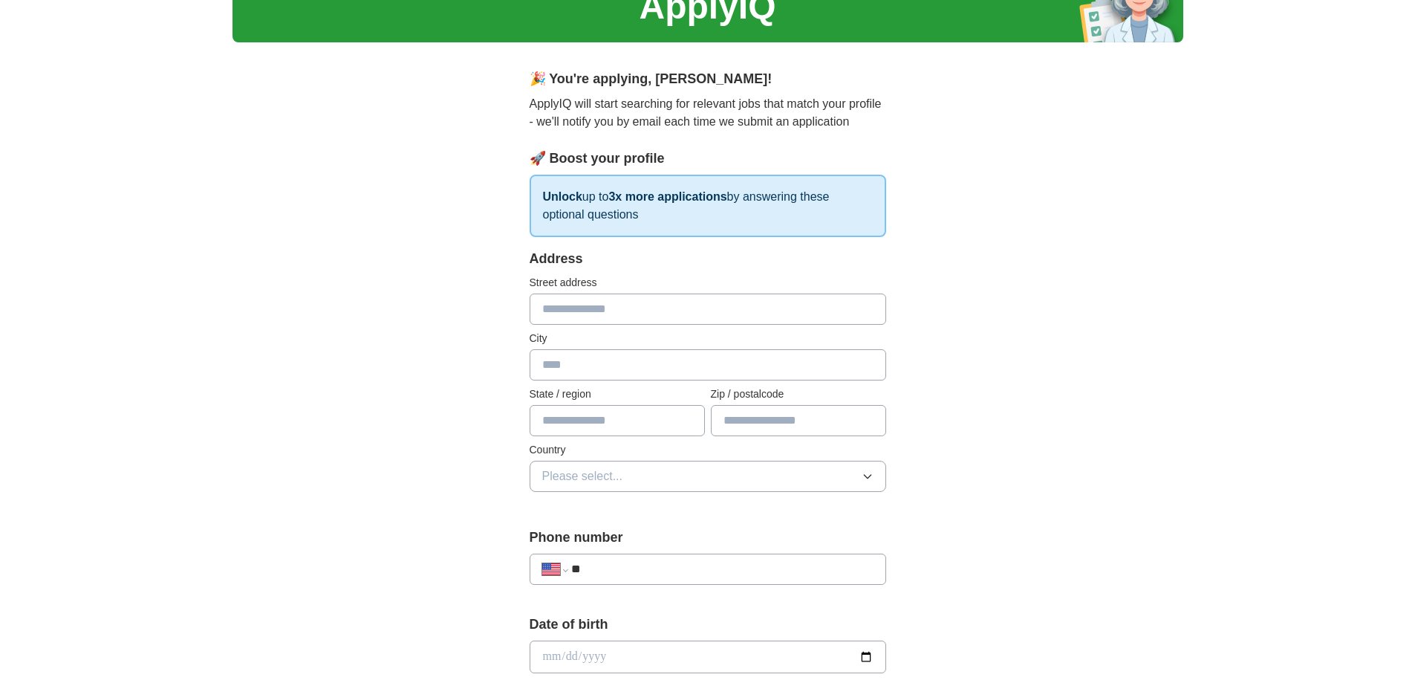
click at [634, 309] on input "text" at bounding box center [708, 308] width 357 height 31
type input "**********"
type input "*********"
type input "*"
type input "*****"
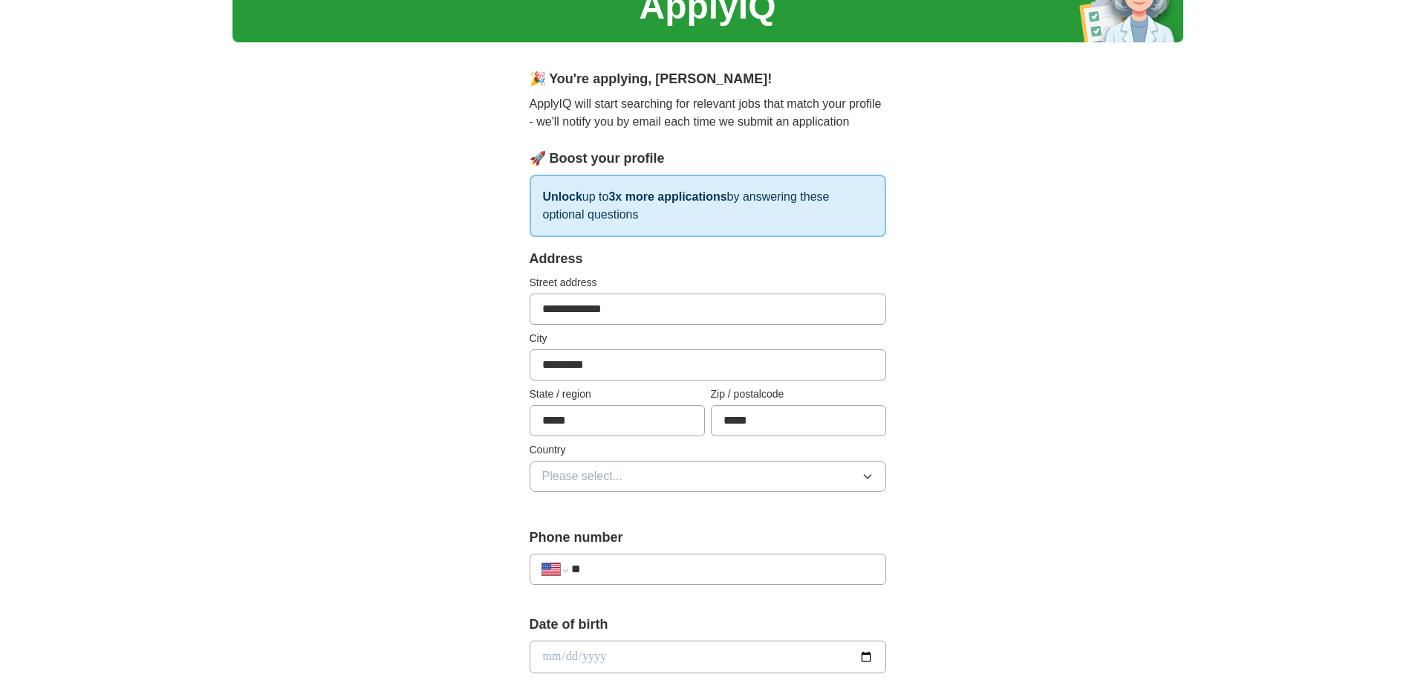
type input "*****"
click at [660, 484] on button "Please select..." at bounding box center [708, 476] width 357 height 31
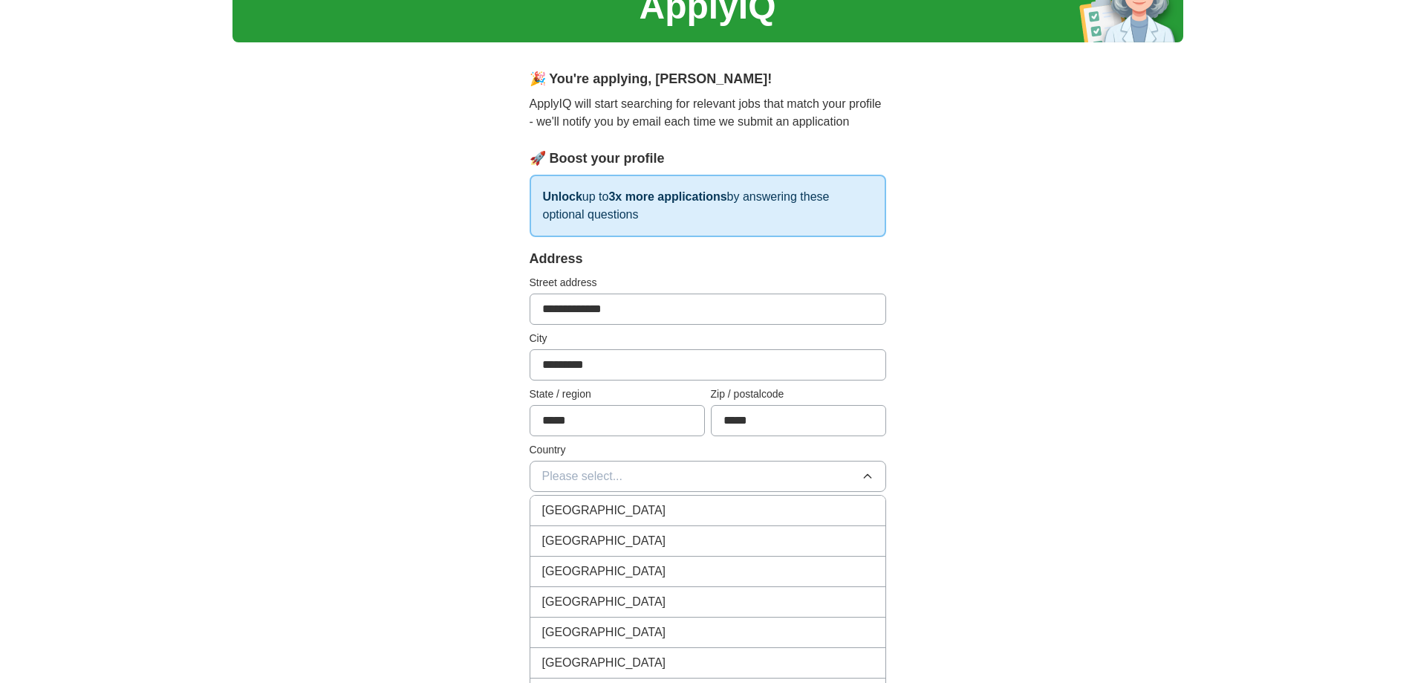
click at [615, 552] on li "[GEOGRAPHIC_DATA]" at bounding box center [707, 541] width 355 height 30
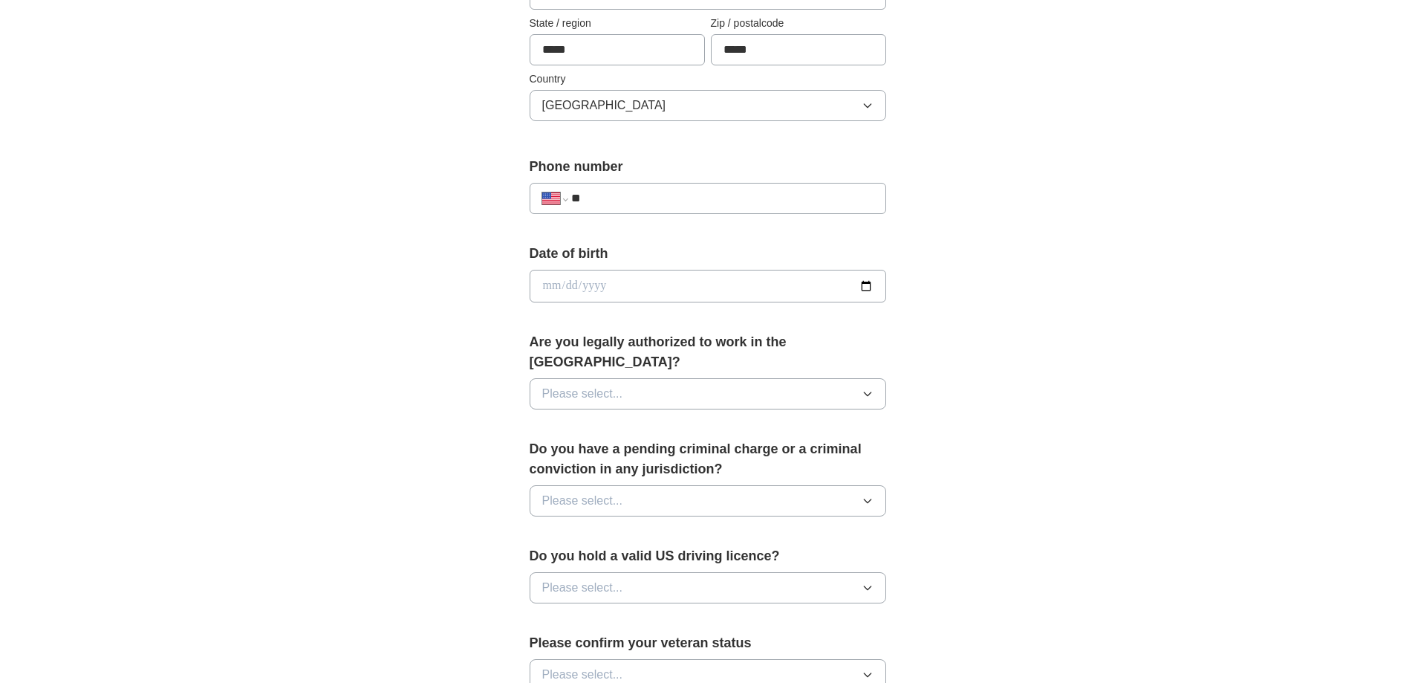
scroll to position [446, 0]
click at [651, 276] on input "date" at bounding box center [708, 285] width 357 height 33
type input "**********"
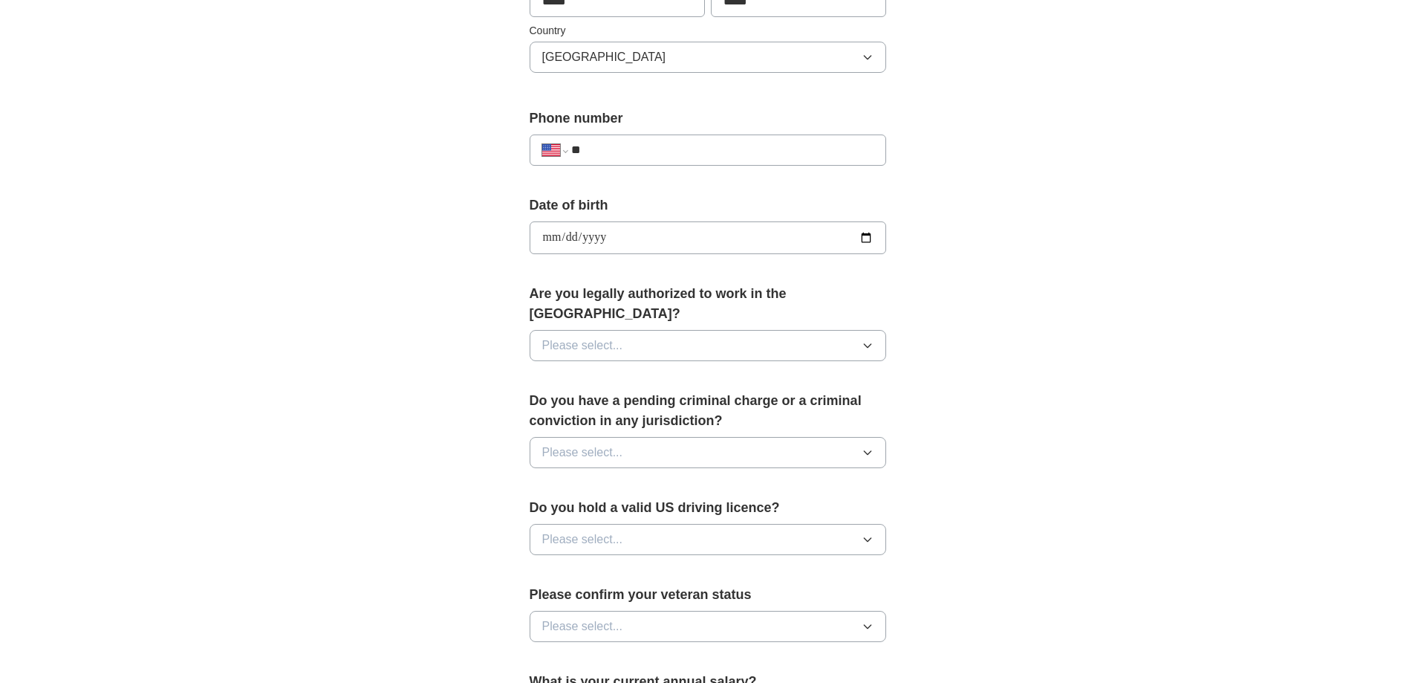
scroll to position [520, 0]
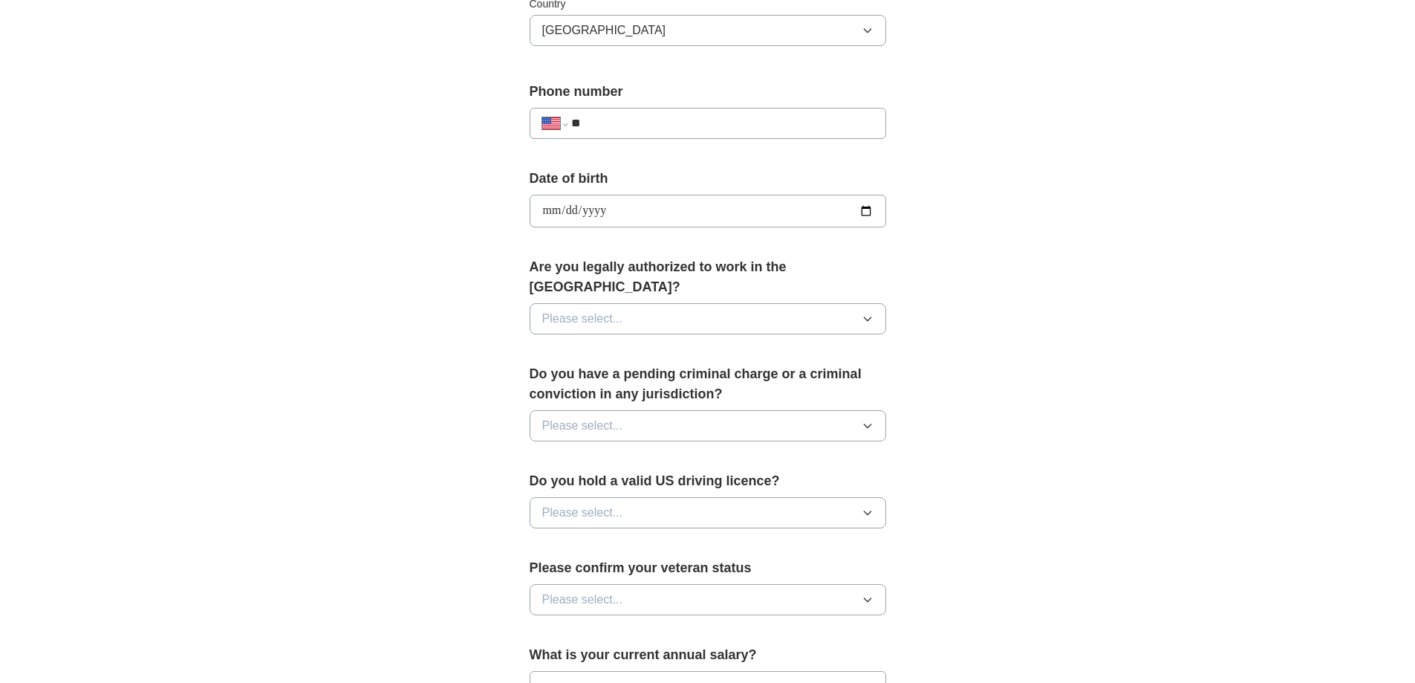
click at [749, 303] on button "Please select..." at bounding box center [708, 318] width 357 height 31
click at [618, 344] on div "Yes" at bounding box center [707, 353] width 331 height 18
click at [705, 410] on button "Please select..." at bounding box center [708, 425] width 357 height 31
click at [602, 481] on div "No" at bounding box center [707, 490] width 331 height 18
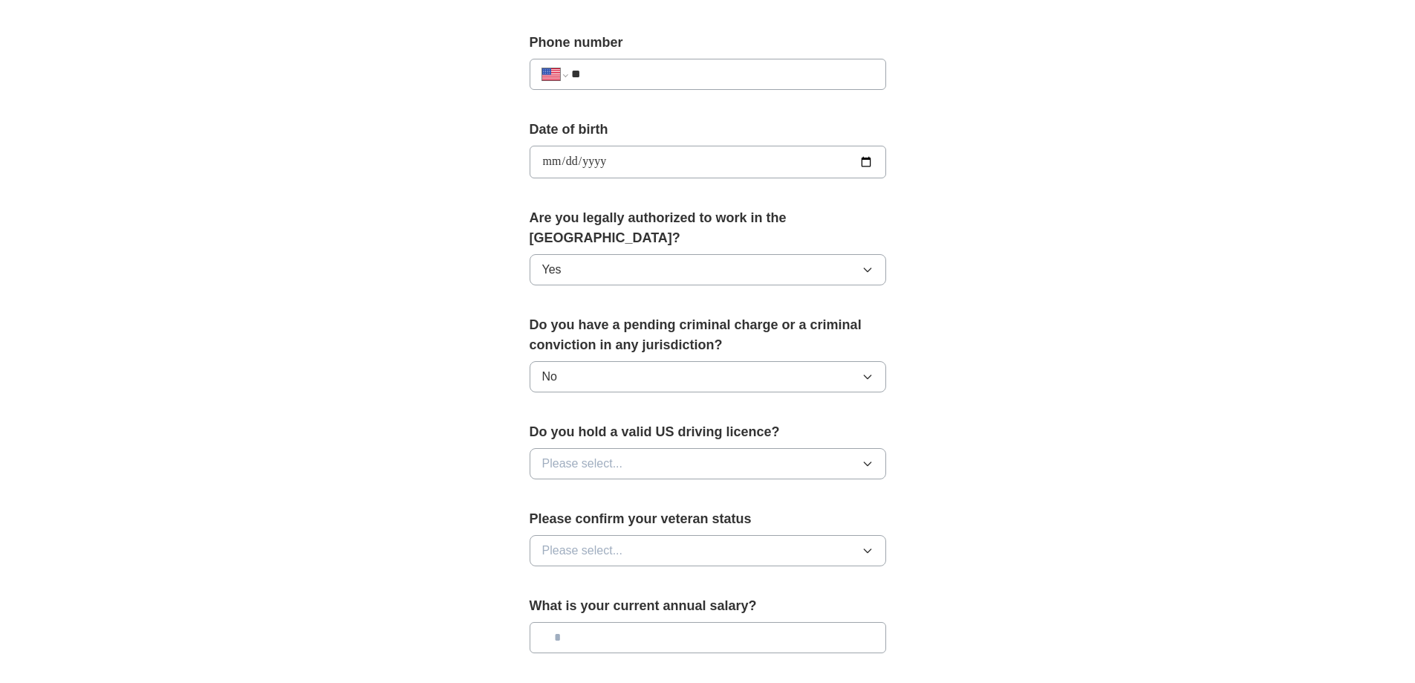
scroll to position [594, 0]
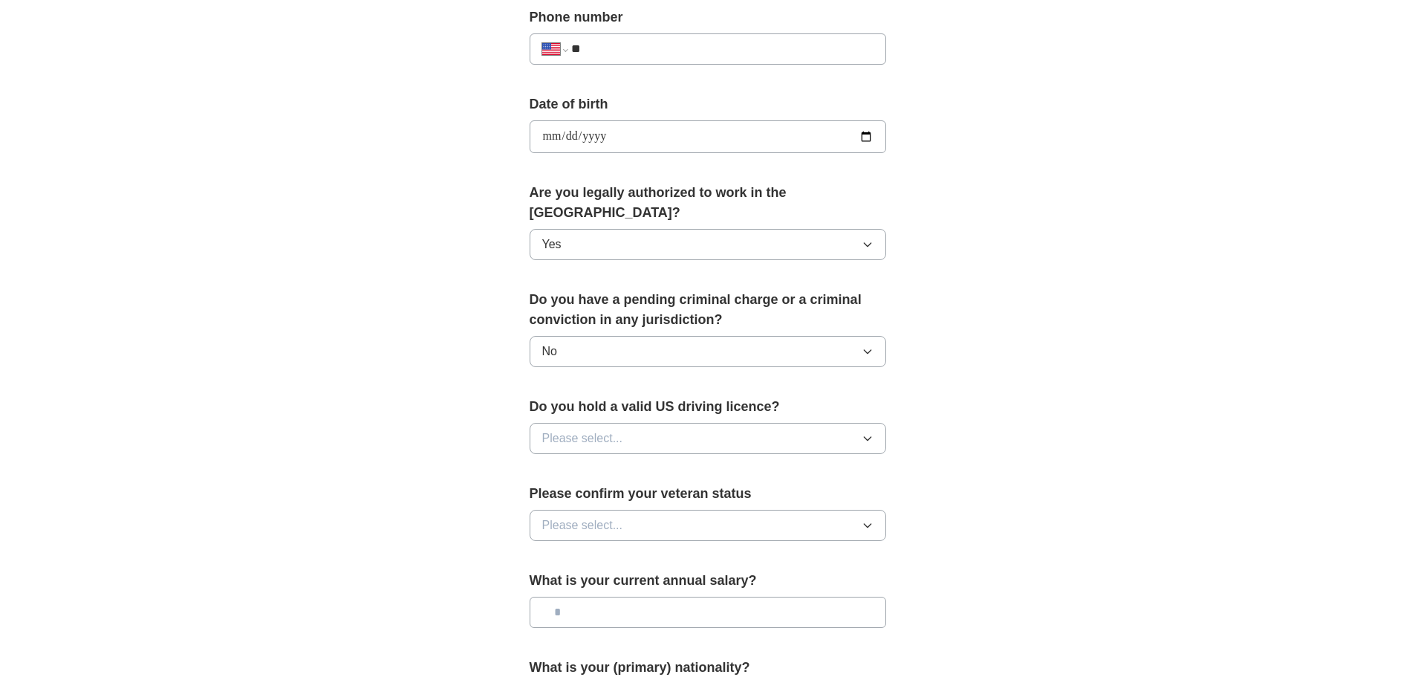
click at [635, 423] on button "Please select..." at bounding box center [708, 438] width 357 height 31
click at [556, 464] on span "Yes" at bounding box center [551, 473] width 19 height 18
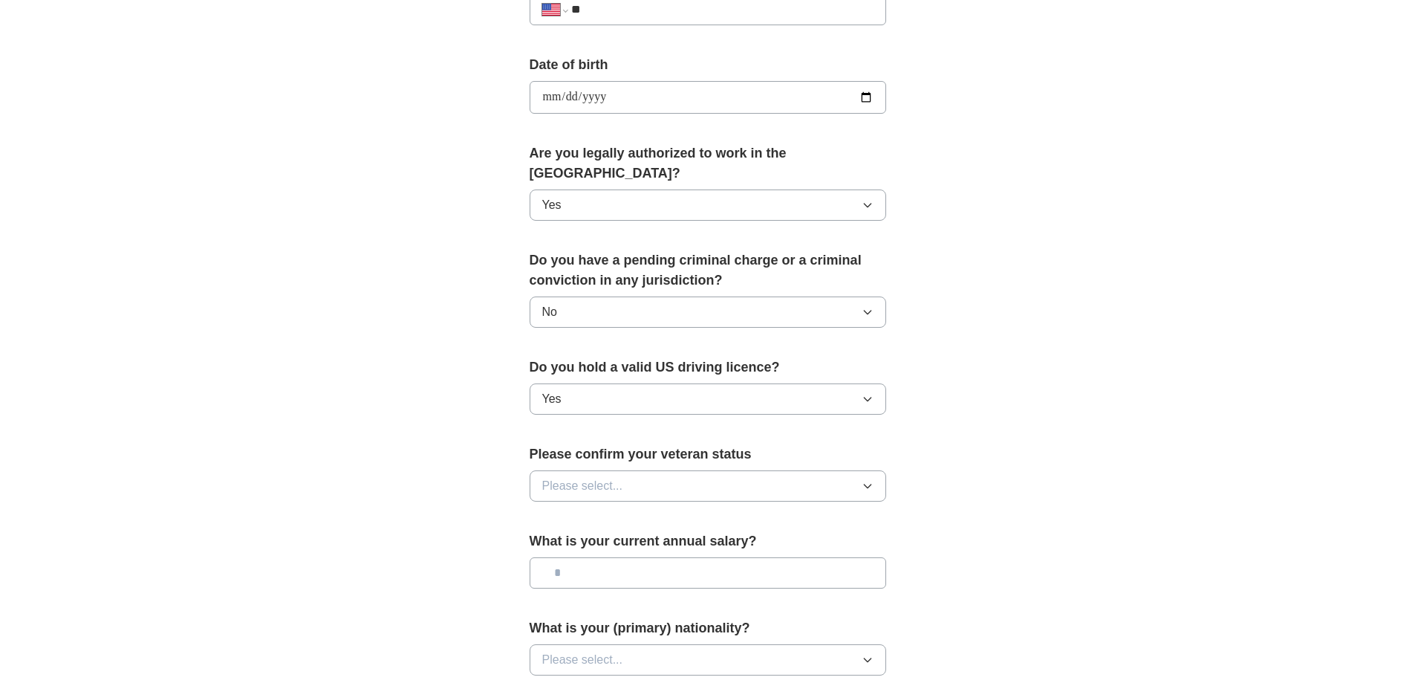
scroll to position [669, 0]
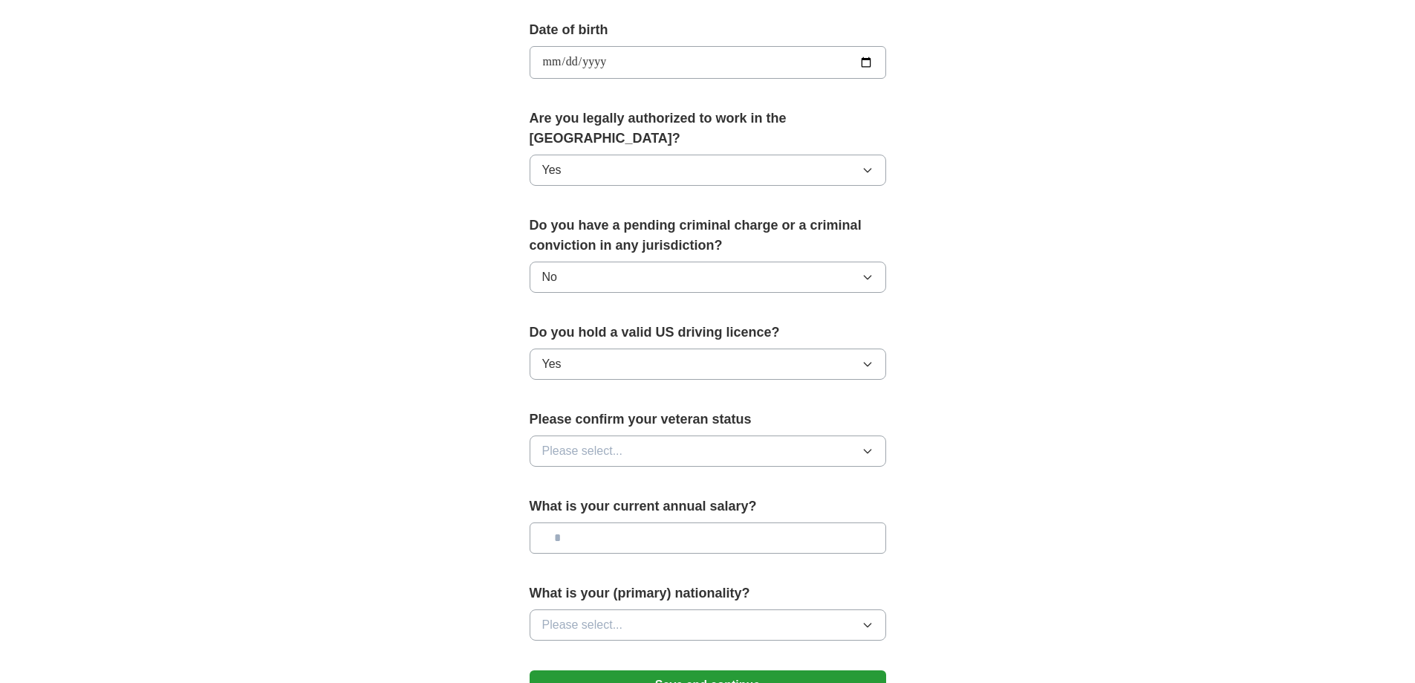
click at [633, 435] on button "Please select..." at bounding box center [708, 450] width 357 height 31
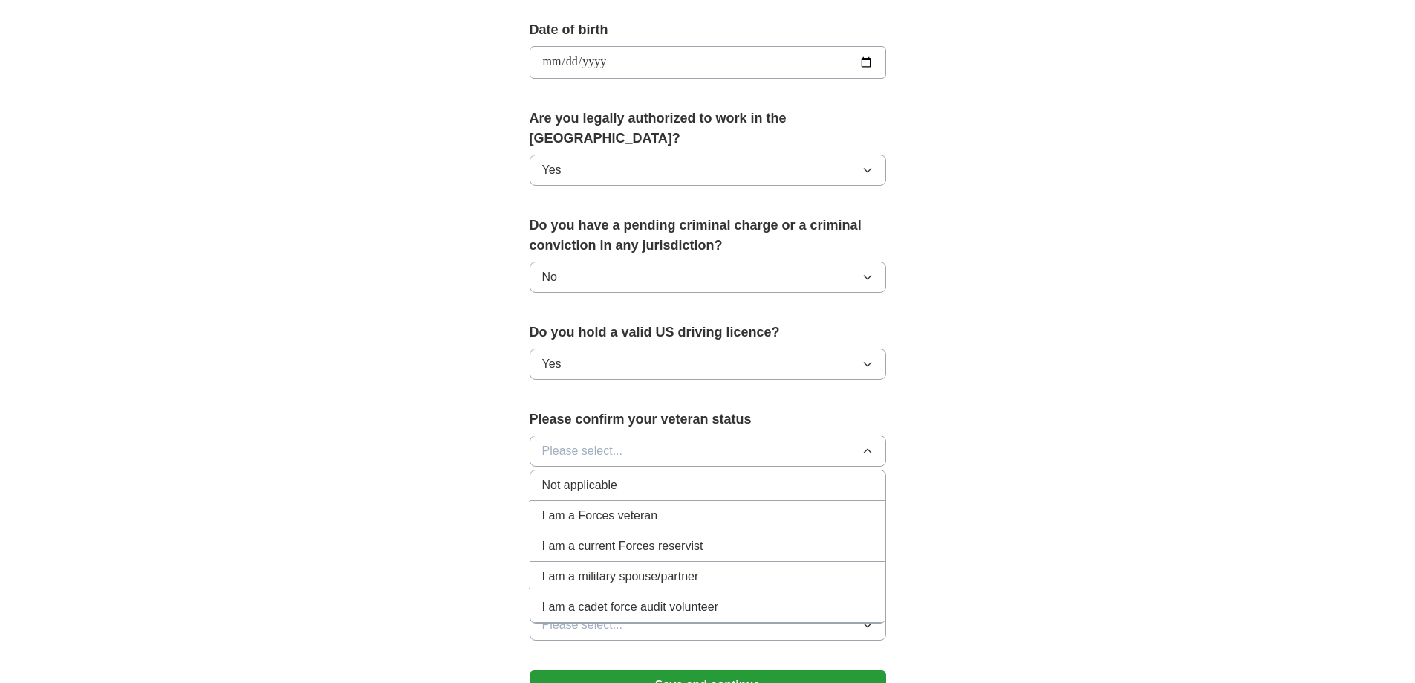
click at [714, 476] on div "Not applicable" at bounding box center [707, 485] width 331 height 18
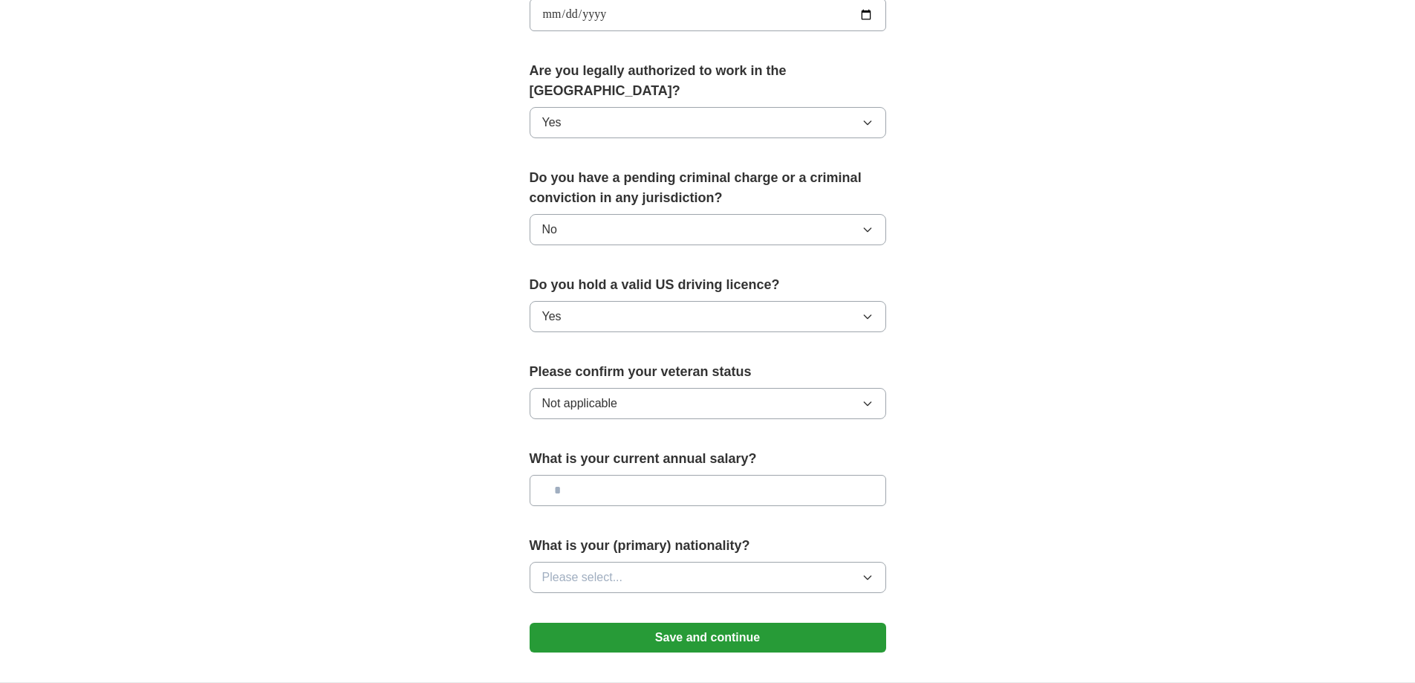
scroll to position [743, 0]
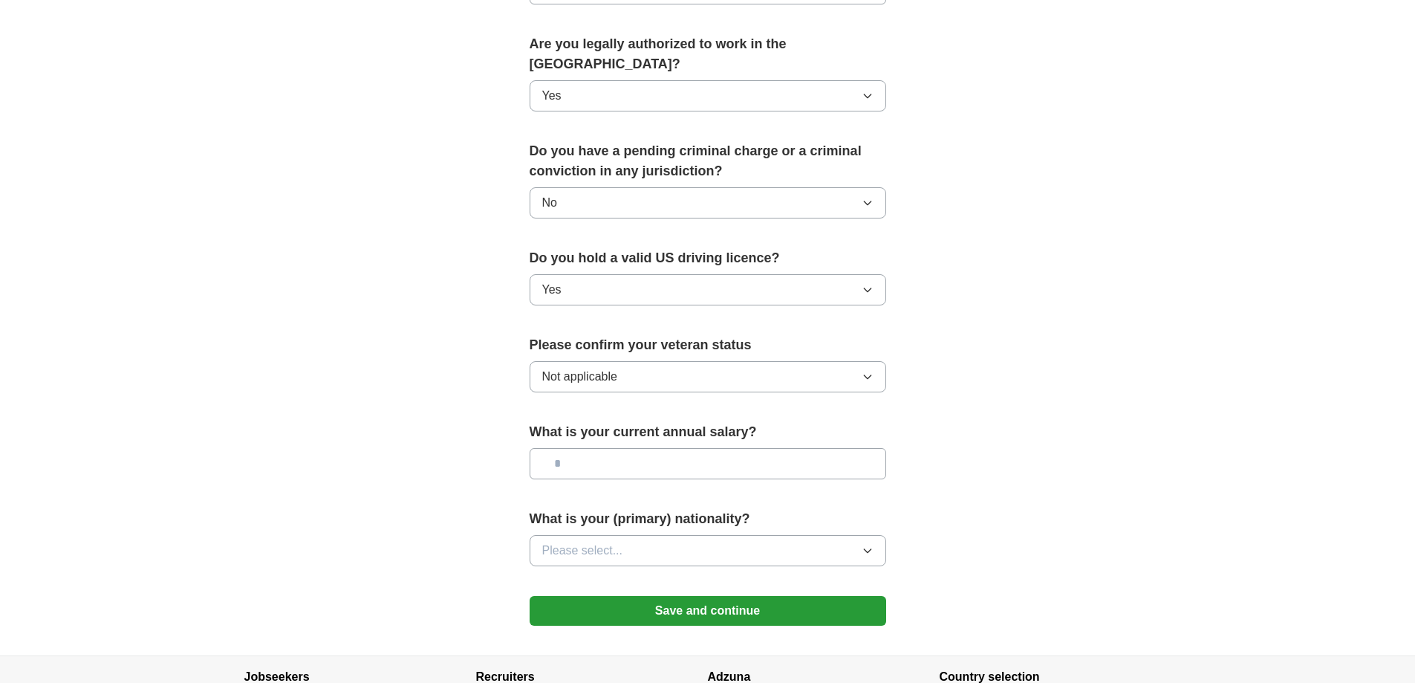
click at [611, 448] on input "text" at bounding box center [708, 463] width 357 height 31
type input "********"
click at [706, 535] on button "Please select..." at bounding box center [708, 550] width 357 height 31
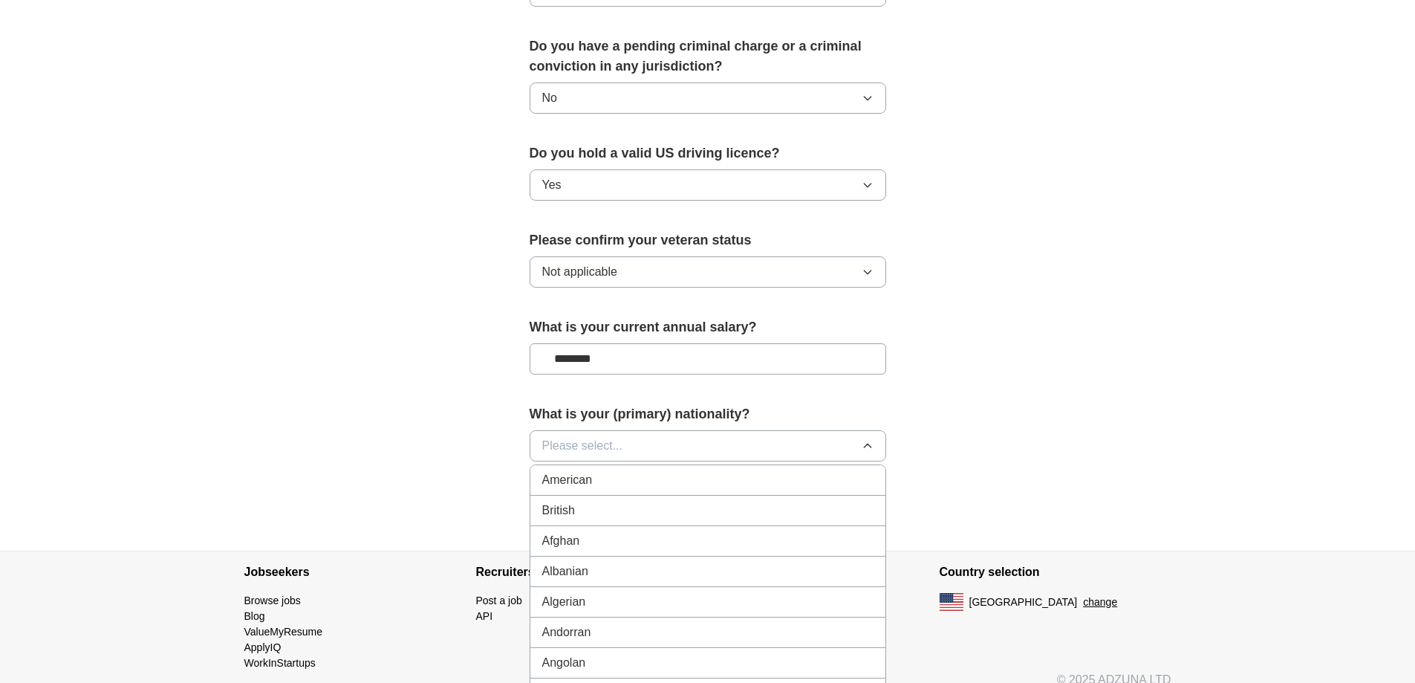
scroll to position [758, 0]
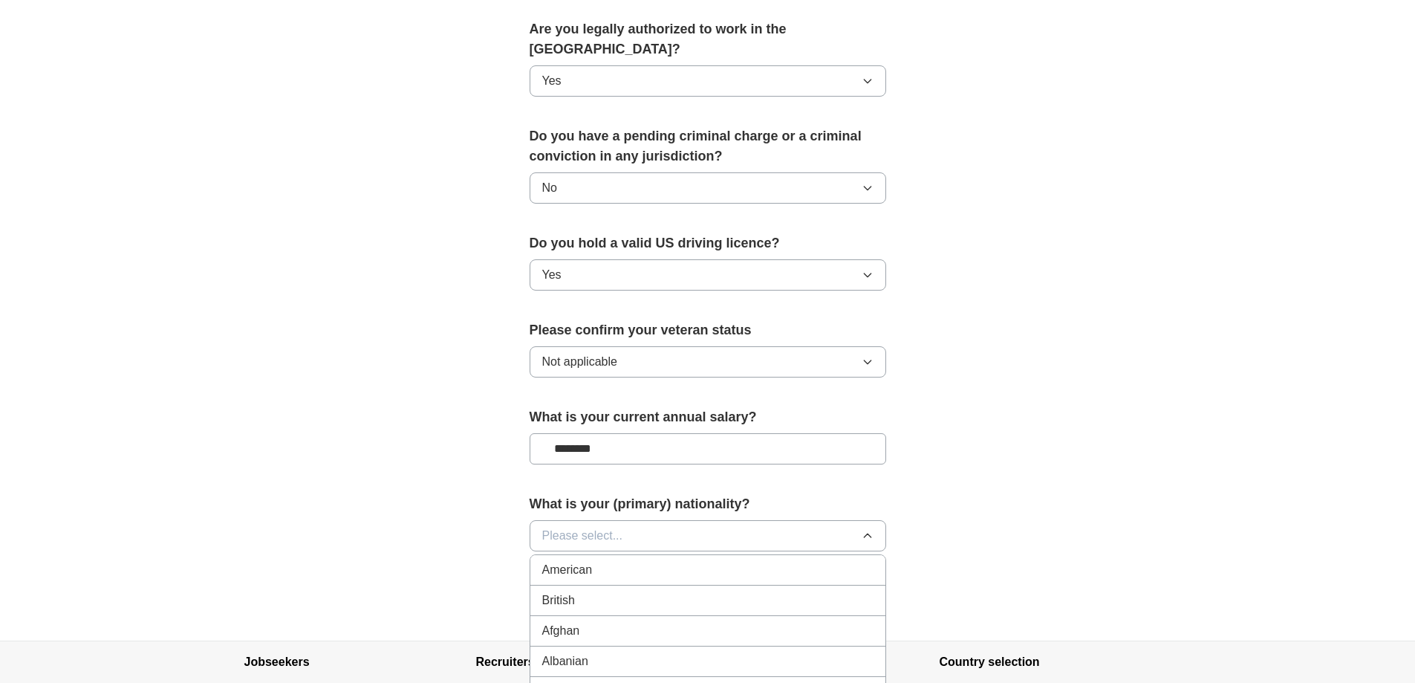
click at [601, 561] on div "American" at bounding box center [707, 570] width 331 height 18
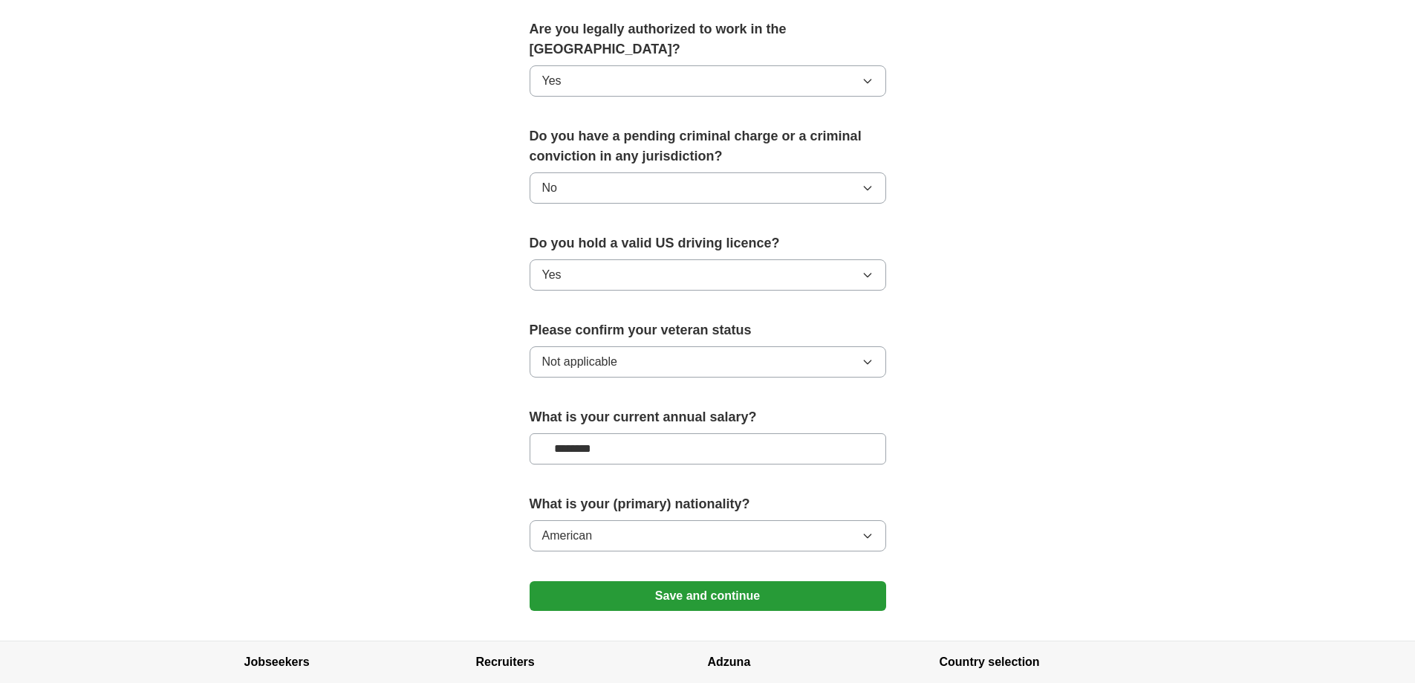
click at [683, 581] on button "Save and continue" at bounding box center [708, 596] width 357 height 30
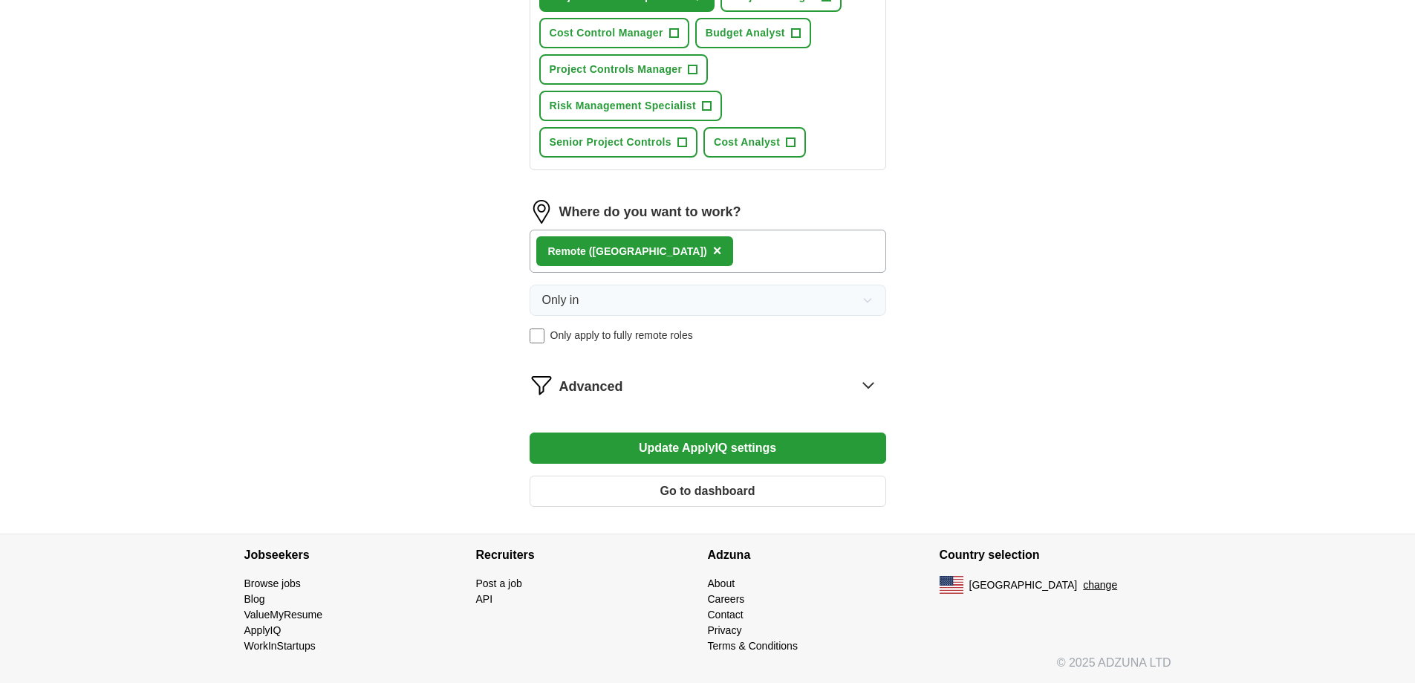
scroll to position [652, 0]
click at [739, 449] on button "Update ApplyIQ settings" at bounding box center [708, 447] width 357 height 31
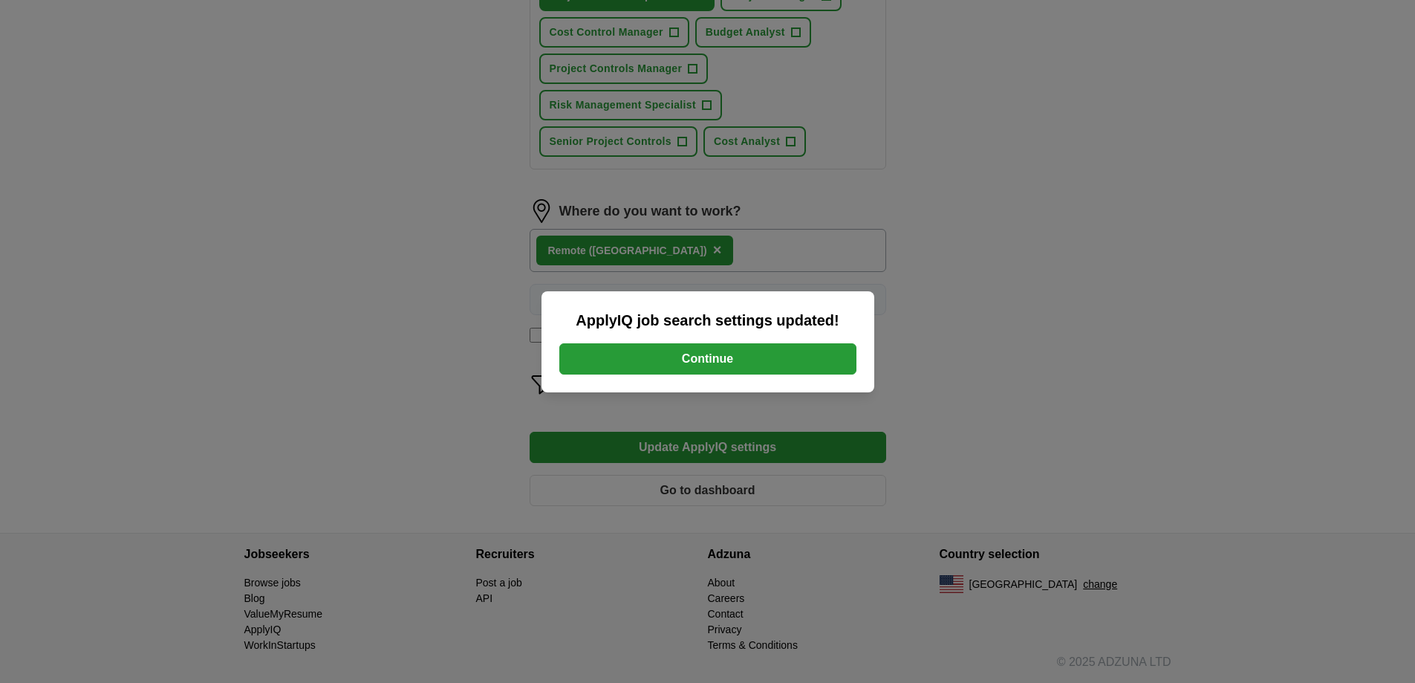
click at [774, 364] on button "Continue" at bounding box center [707, 358] width 297 height 31
